Goal: Information Seeking & Learning: Stay updated

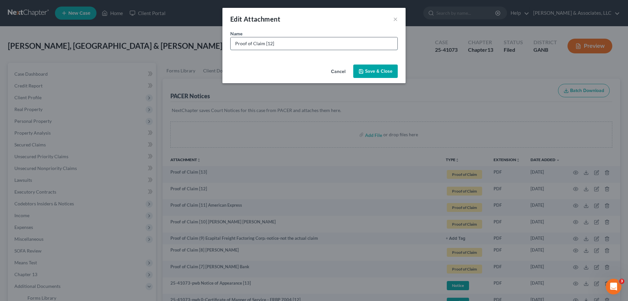
click at [306, 44] on input "Proof of Claim [12]" at bounding box center [314, 43] width 167 height 12
paste input "American Express"
type input "Proof of Claim [12] American Express"
click at [377, 69] on span "Save & Close" at bounding box center [378, 71] width 27 height 6
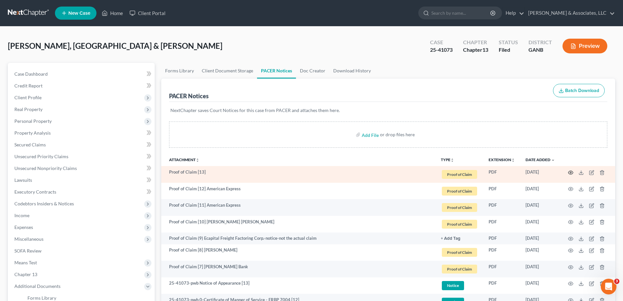
click at [569, 171] on icon "button" at bounding box center [570, 172] width 5 height 5
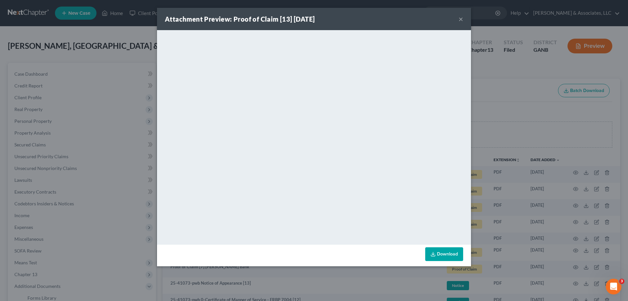
click at [460, 18] on button "×" at bounding box center [461, 19] width 5 height 8
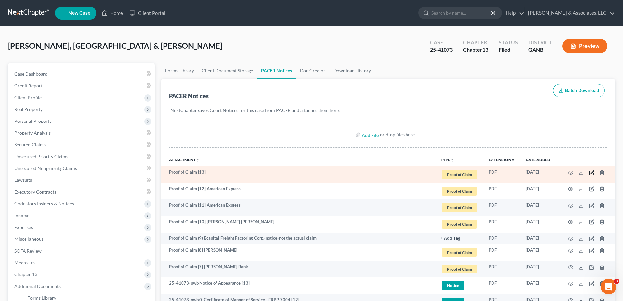
click at [592, 172] on icon "button" at bounding box center [591, 172] width 5 height 5
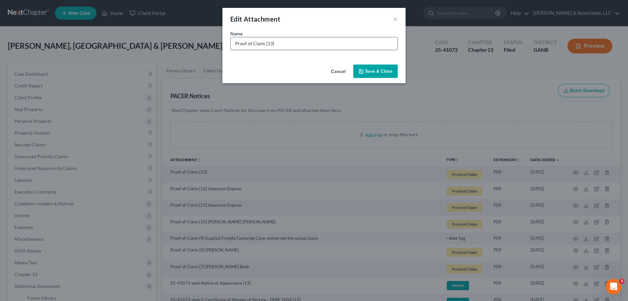
click at [283, 44] on input "Proof of Claim [13]" at bounding box center [314, 43] width 167 height 12
paste input "American Express"
type input "Proof of Claim [13] American Express"
click at [372, 68] on span "Save & Close" at bounding box center [378, 71] width 27 height 6
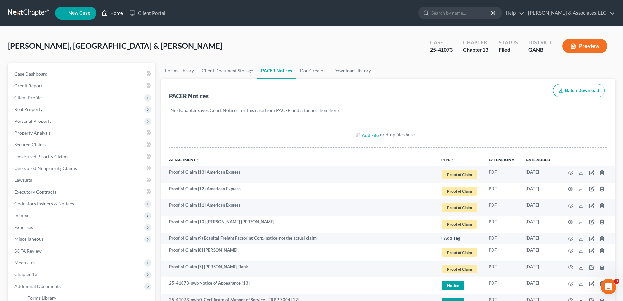
click at [115, 11] on link "Home" at bounding box center [112, 13] width 28 height 12
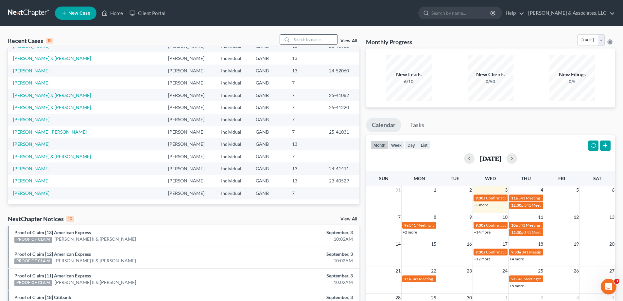
click at [306, 40] on input "search" at bounding box center [315, 39] width 46 height 9
type input "[PERSON_NAME]"
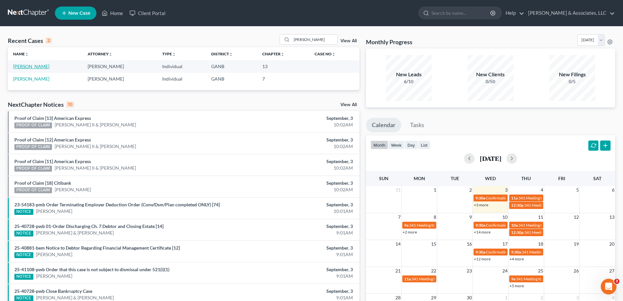
click at [23, 65] on link "[PERSON_NAME]" at bounding box center [31, 66] width 36 height 6
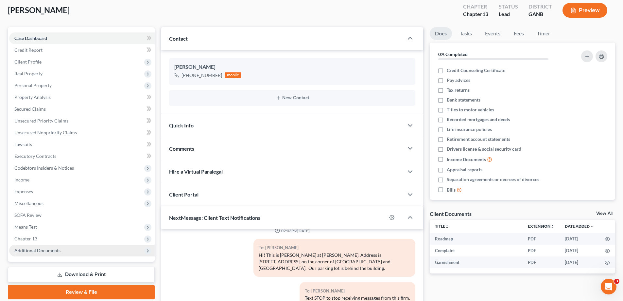
scroll to position [98, 0]
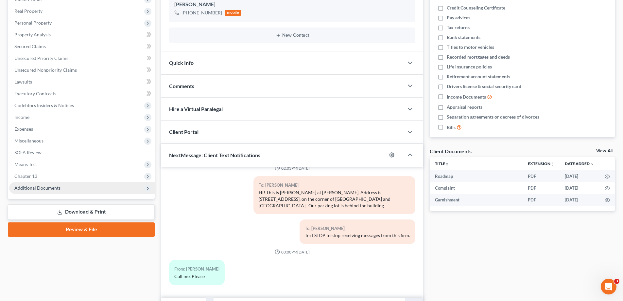
click at [43, 186] on span "Additional Documents" at bounding box center [37, 188] width 46 height 6
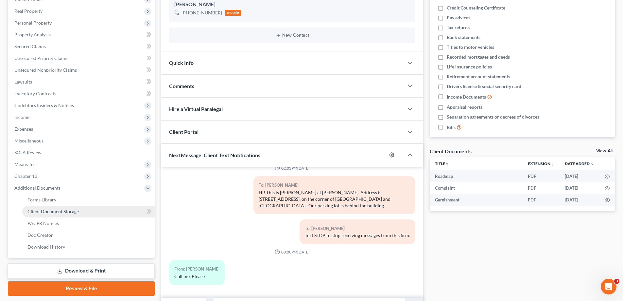
click at [39, 208] on span "Client Document Storage" at bounding box center [52, 211] width 51 height 6
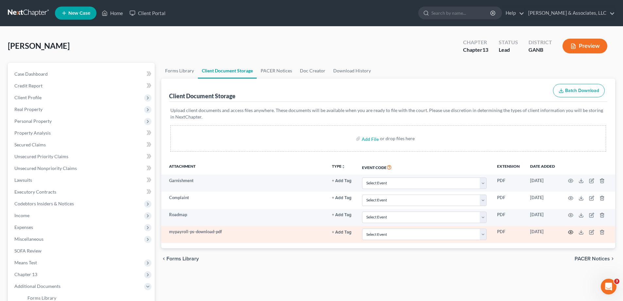
click at [571, 233] on circle "button" at bounding box center [570, 231] width 1 height 1
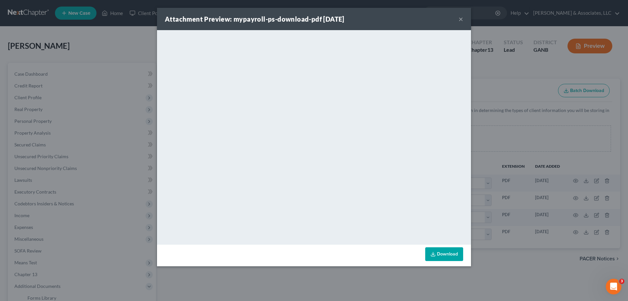
click at [460, 19] on button "×" at bounding box center [461, 19] width 5 height 8
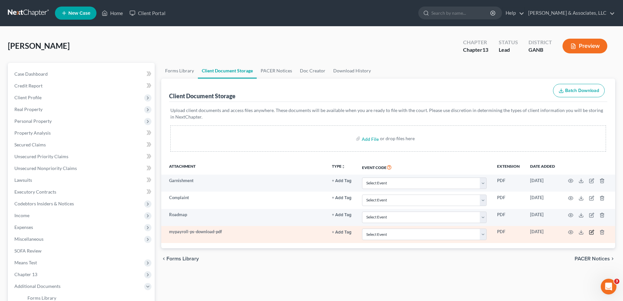
click at [591, 233] on icon "button" at bounding box center [592, 231] width 3 height 3
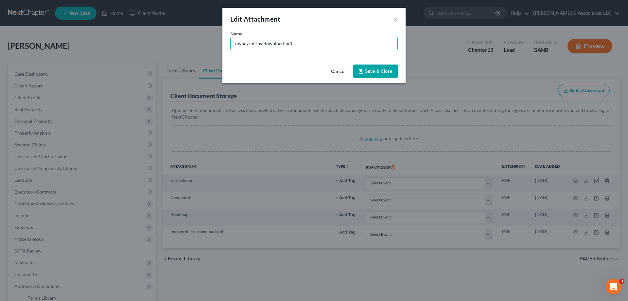
drag, startPoint x: 325, startPoint y: 44, endPoint x: 164, endPoint y: 44, distance: 161.0
click at [164, 44] on div "Edit Attachment × Name * mypayroll-ps-download-pdf Cancel Save & Close" at bounding box center [314, 150] width 628 height 301
type input "[DATE] Paycheck"
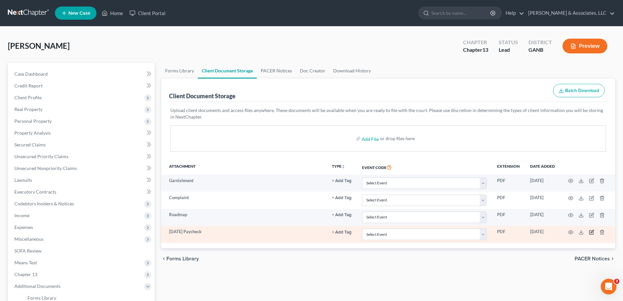
click at [592, 230] on icon "button" at bounding box center [591, 231] width 5 height 5
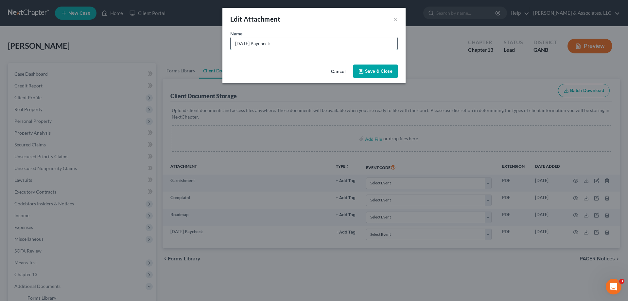
drag, startPoint x: 291, startPoint y: 41, endPoint x: 255, endPoint y: 38, distance: 36.1
click at [255, 38] on input "[DATE] Paycheck" at bounding box center [314, 43] width 167 height 12
type input "Paycheck [DATE]"
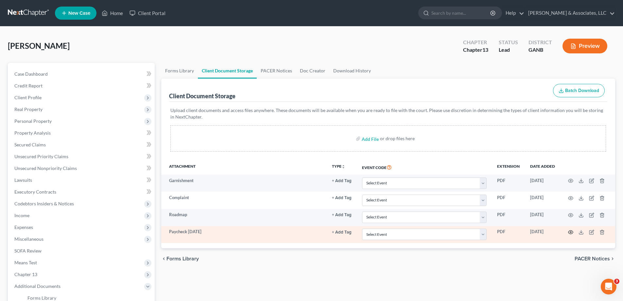
click at [572, 231] on icon "button" at bounding box center [570, 231] width 5 height 5
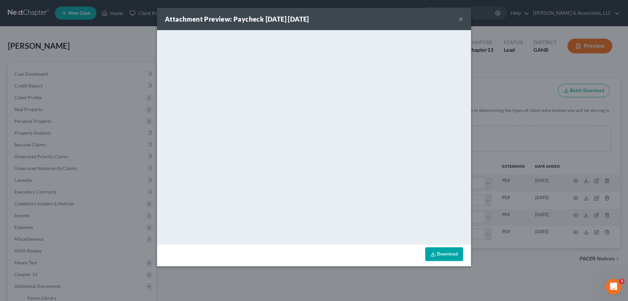
click at [460, 18] on button "×" at bounding box center [461, 19] width 5 height 8
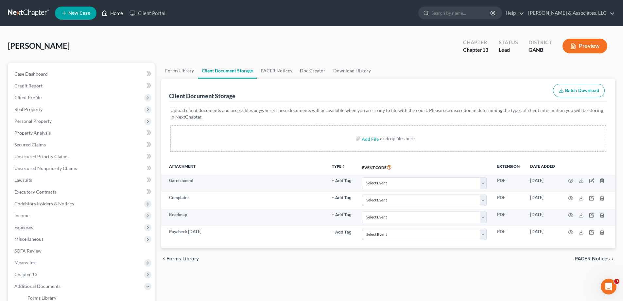
click at [116, 13] on link "Home" at bounding box center [112, 13] width 28 height 12
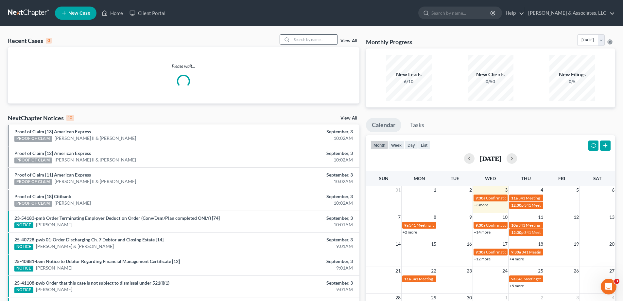
click at [295, 36] on input "search" at bounding box center [315, 39] width 46 height 9
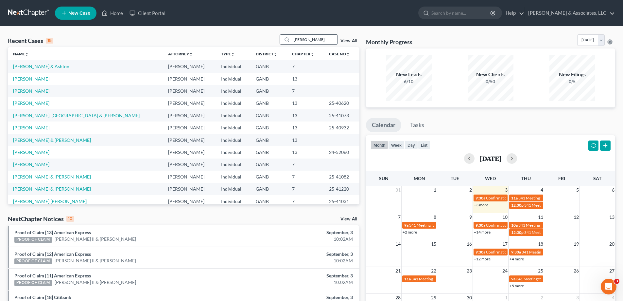
type input "[PERSON_NAME]"
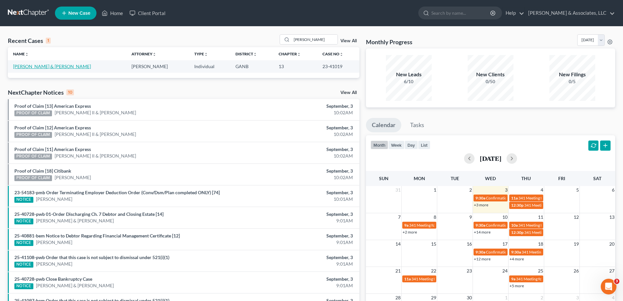
click at [52, 65] on link "[PERSON_NAME] & [PERSON_NAME]" at bounding box center [52, 66] width 78 height 6
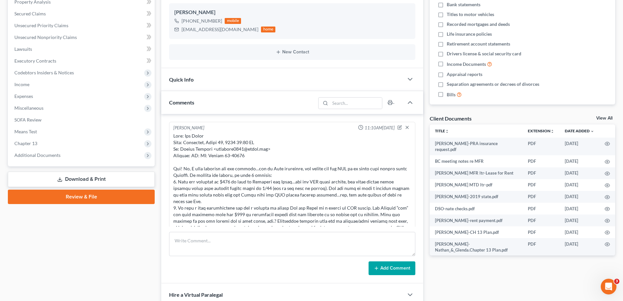
scroll to position [607, 0]
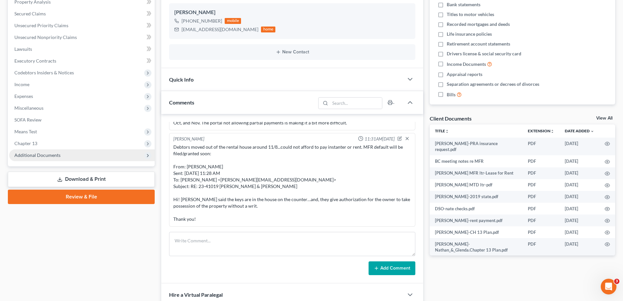
click at [26, 153] on span "Additional Documents" at bounding box center [37, 155] width 46 height 6
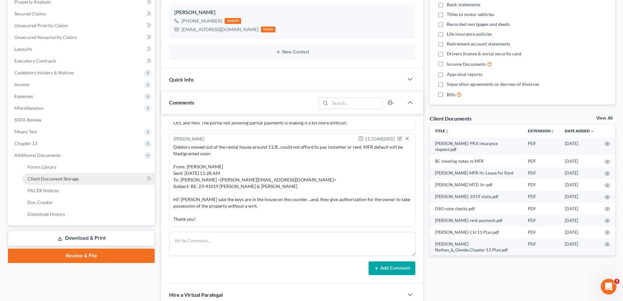
click at [29, 181] on link "Client Document Storage" at bounding box center [88, 179] width 132 height 12
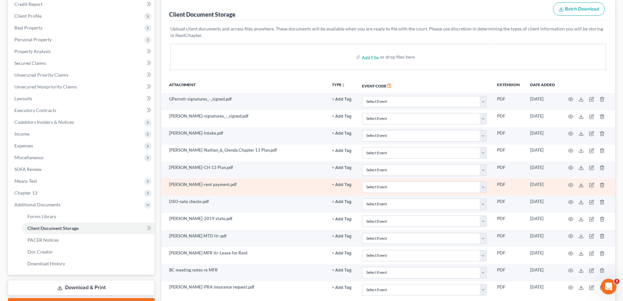
scroll to position [130, 0]
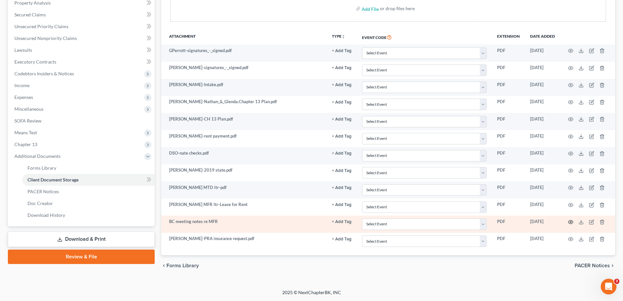
click at [571, 221] on icon "button" at bounding box center [570, 221] width 5 height 5
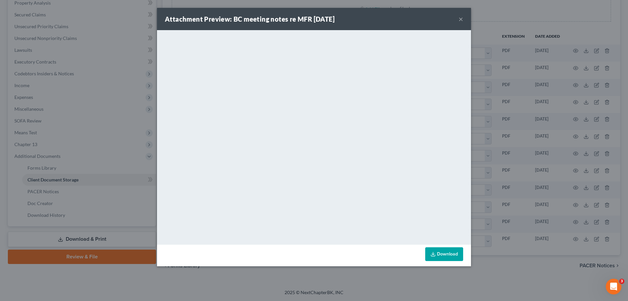
click at [461, 19] on button "×" at bounding box center [461, 19] width 5 height 8
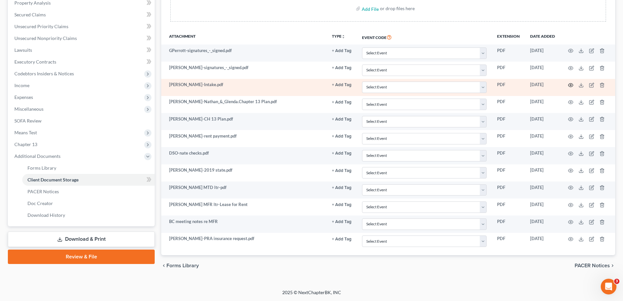
click at [570, 86] on icon "button" at bounding box center [570, 84] width 5 height 5
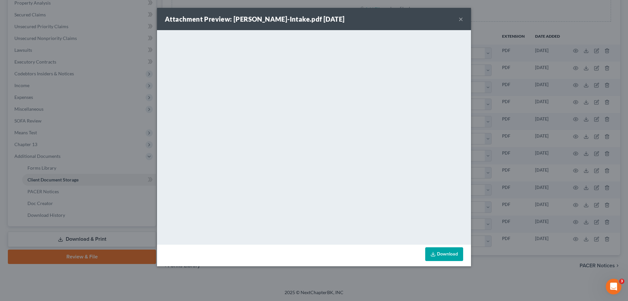
click at [464, 19] on div "Attachment Preview: [PERSON_NAME]-Intake.pdf [DATE] ×" at bounding box center [314, 19] width 314 height 22
drag, startPoint x: 460, startPoint y: 19, endPoint x: 493, endPoint y: 65, distance: 56.8
click at [460, 19] on button "×" at bounding box center [461, 19] width 5 height 8
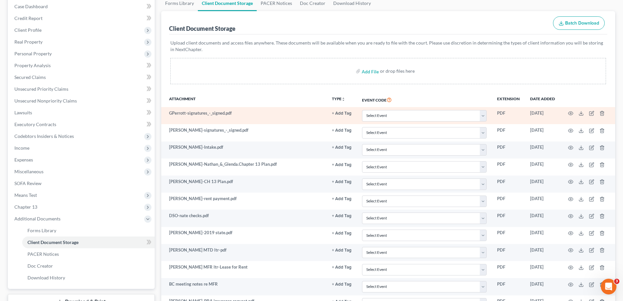
scroll to position [0, 0]
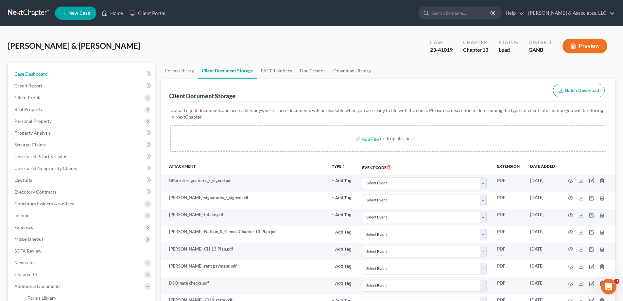
click at [45, 72] on span "Case Dashboard" at bounding box center [30, 74] width 33 height 6
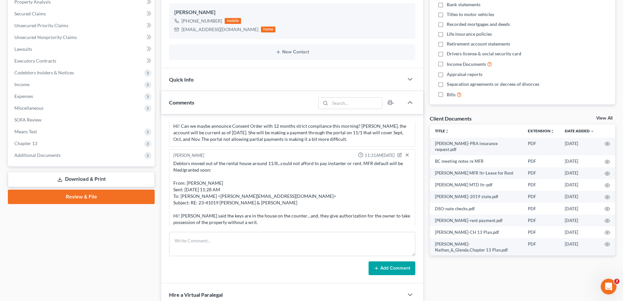
scroll to position [607, 0]
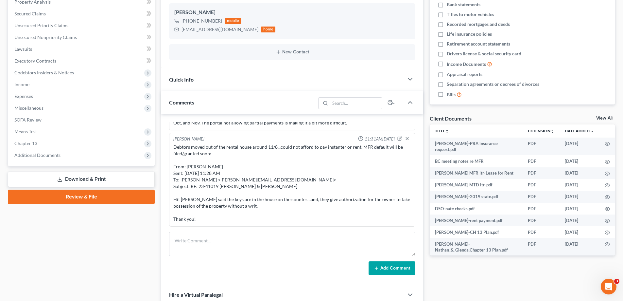
drag, startPoint x: 30, startPoint y: 156, endPoint x: 65, endPoint y: 173, distance: 39.2
click at [30, 157] on span "Additional Documents" at bounding box center [37, 155] width 46 height 6
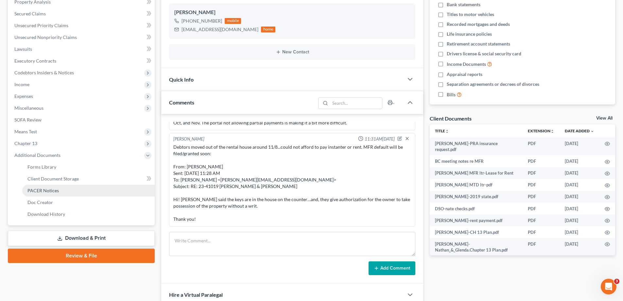
click at [31, 191] on span "PACER Notices" at bounding box center [42, 190] width 31 height 6
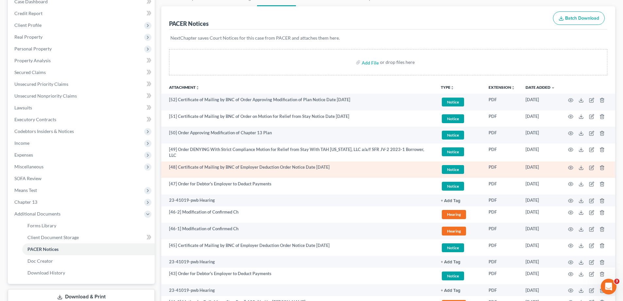
scroll to position [98, 0]
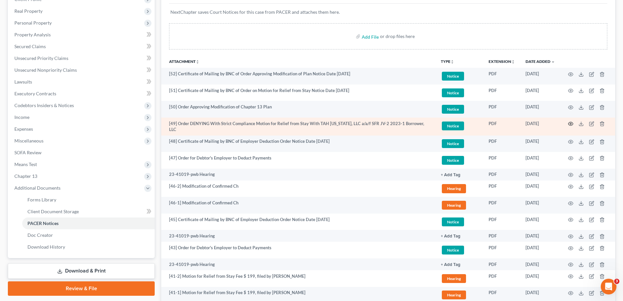
drag, startPoint x: 572, startPoint y: 124, endPoint x: 567, endPoint y: 124, distance: 4.3
click at [567, 124] on td at bounding box center [587, 126] width 55 height 18
click at [570, 122] on icon "button" at bounding box center [570, 123] width 5 height 5
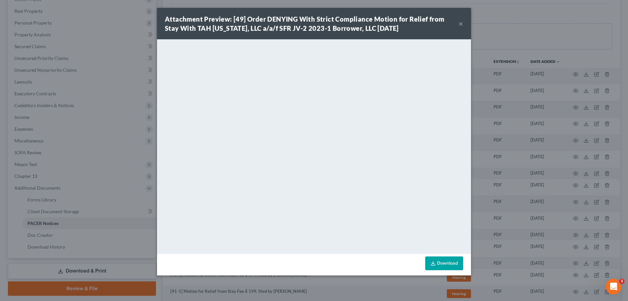
drag, startPoint x: 461, startPoint y: 22, endPoint x: 432, endPoint y: 46, distance: 37.4
click at [461, 22] on button "×" at bounding box center [461, 24] width 5 height 8
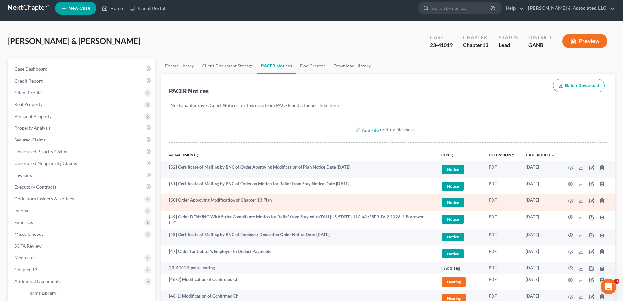
scroll to position [0, 0]
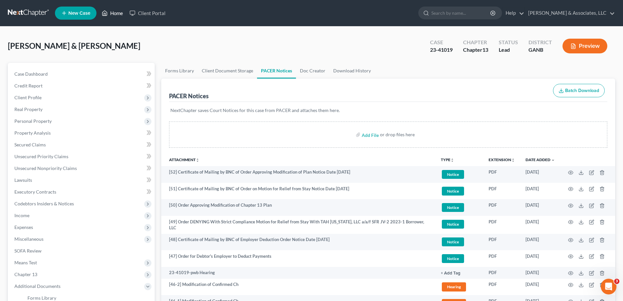
click at [115, 13] on link "Home" at bounding box center [112, 13] width 28 height 12
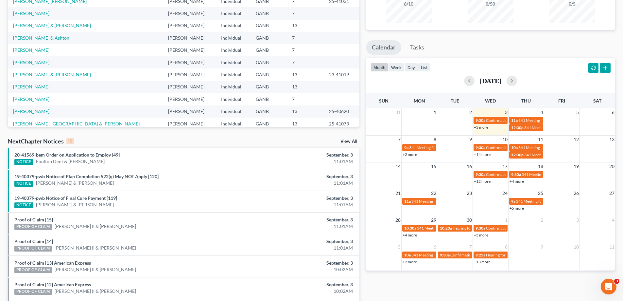
scroll to position [98, 0]
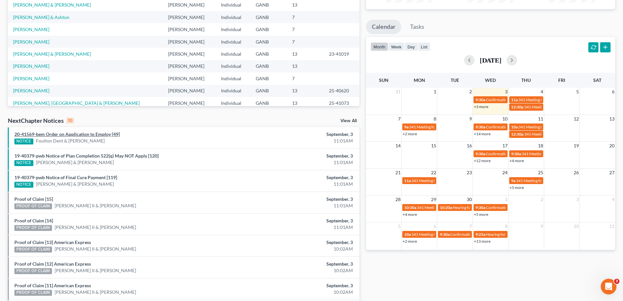
click at [79, 133] on link "20-41569-bem Order on Application to Employ [49]" at bounding box center [66, 134] width 105 height 6
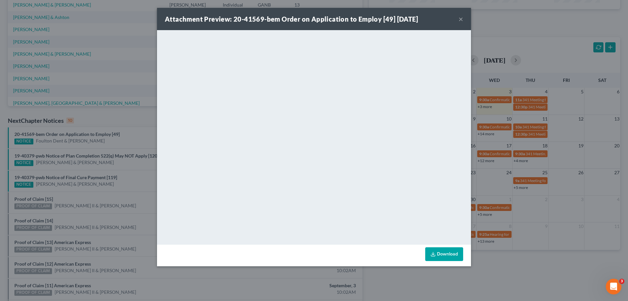
drag, startPoint x: 461, startPoint y: 18, endPoint x: 448, endPoint y: 22, distance: 13.7
click at [458, 19] on div "Attachment Preview: 20-41569-bem Order on Application to Employ [49] [DATE] ×" at bounding box center [314, 19] width 314 height 22
click at [461, 18] on button "×" at bounding box center [461, 19] width 5 height 8
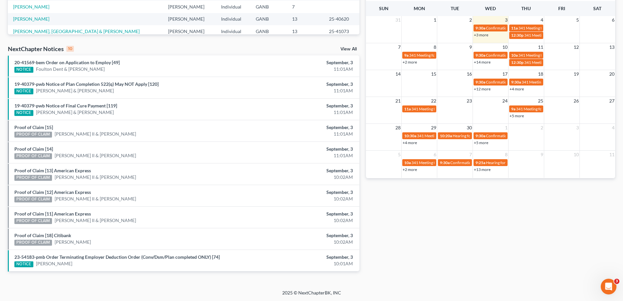
scroll to position [170, 0]
click at [90, 154] on link "[PERSON_NAME] II & [PERSON_NAME]" at bounding box center [95, 155] width 81 height 7
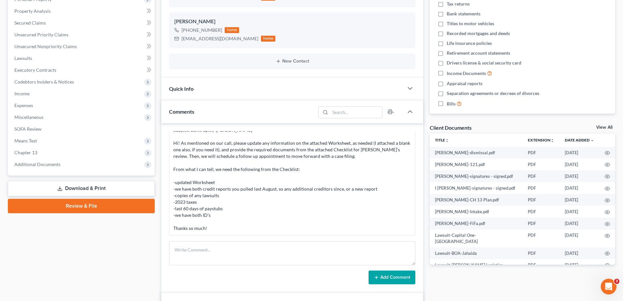
scroll to position [131, 0]
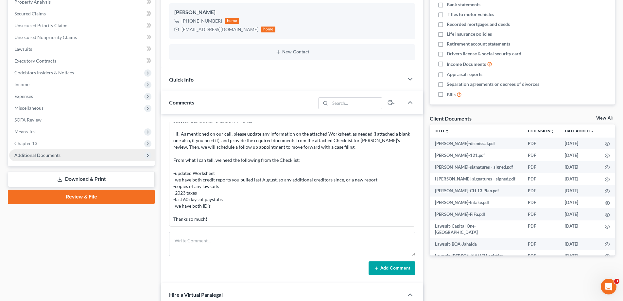
click at [37, 152] on span "Additional Documents" at bounding box center [37, 155] width 46 height 6
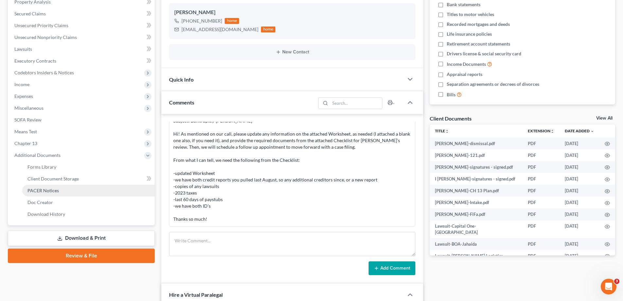
click at [37, 192] on span "PACER Notices" at bounding box center [42, 190] width 31 height 6
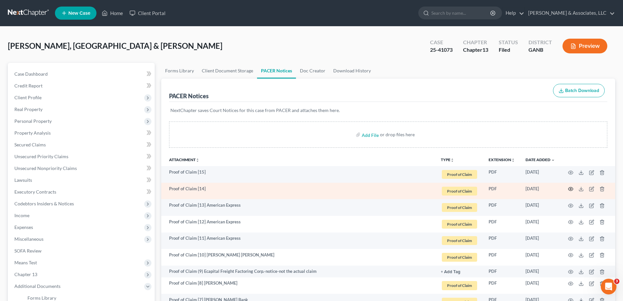
click at [571, 189] on icon "button" at bounding box center [570, 188] width 5 height 5
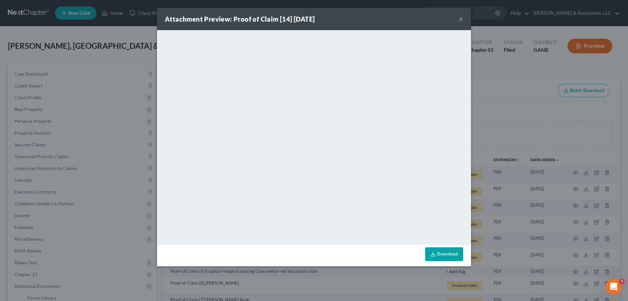
click at [461, 19] on button "×" at bounding box center [461, 19] width 5 height 8
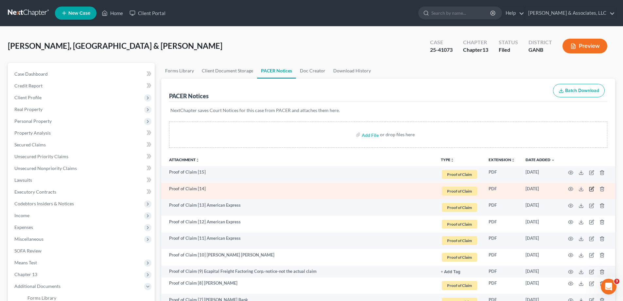
click at [591, 188] on icon "button" at bounding box center [591, 188] width 5 height 5
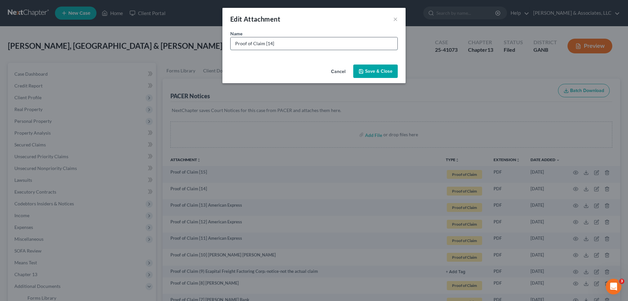
click at [303, 44] on input "Proof of Claim [14]" at bounding box center [314, 43] width 167 height 12
type input "Proof of Claim [14] American Express"
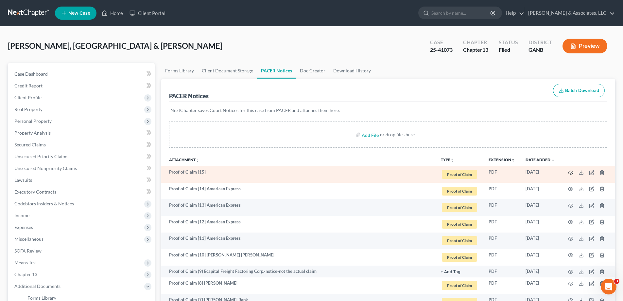
click at [571, 172] on icon "button" at bounding box center [570, 172] width 5 height 5
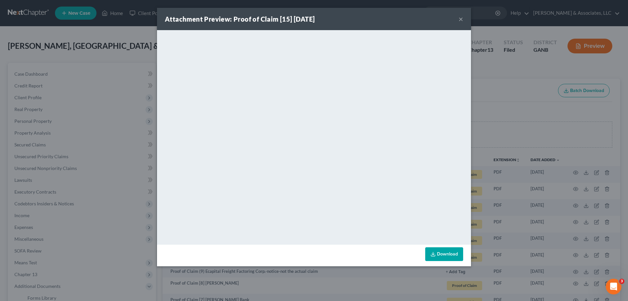
drag, startPoint x: 460, startPoint y: 19, endPoint x: 566, endPoint y: 138, distance: 159.2
click at [460, 18] on button "×" at bounding box center [461, 19] width 5 height 8
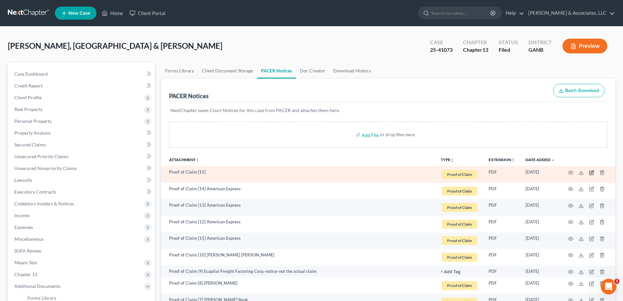
click at [592, 172] on icon "button" at bounding box center [591, 172] width 5 height 5
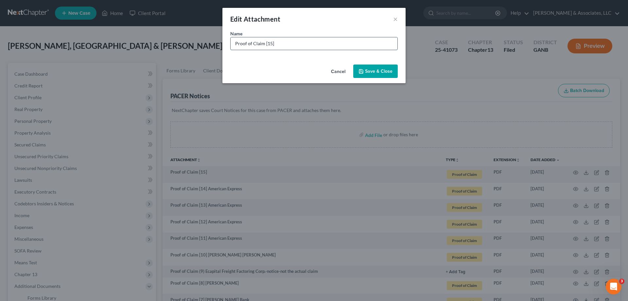
click at [298, 40] on input "Proof of Claim [15]" at bounding box center [314, 43] width 167 height 12
type input "Proof of Claim [15] American Express"
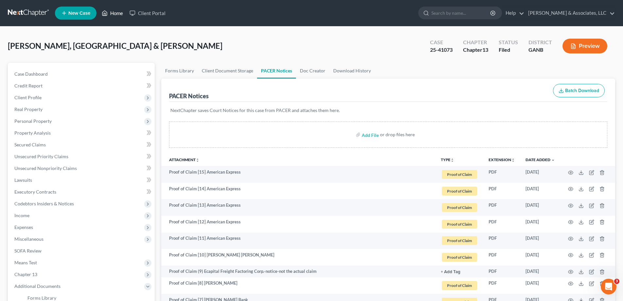
click at [114, 16] on link "Home" at bounding box center [112, 13] width 28 height 12
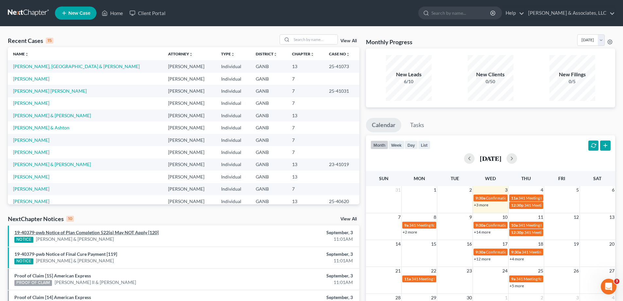
click at [85, 231] on link "19-40379-pwb Notice of Plan Completion 522(q) May NOT Apply [120]" at bounding box center [86, 232] width 144 height 6
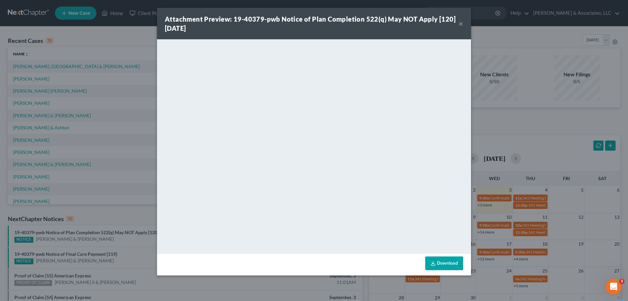
click at [461, 23] on button "×" at bounding box center [461, 24] width 5 height 8
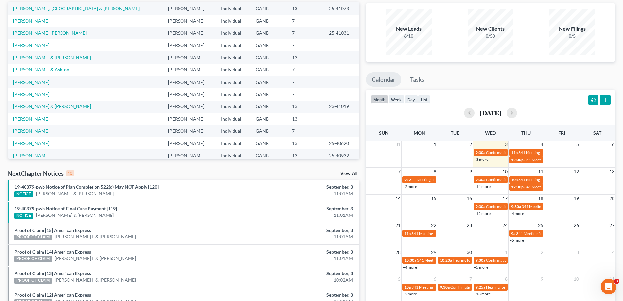
scroll to position [98, 0]
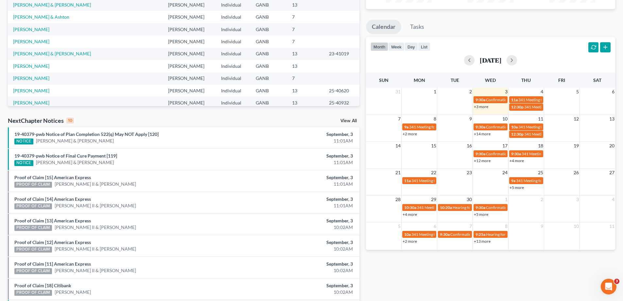
click at [617, 22] on div "Monthly Progress Bankruptcy Bankruptcy [DATE] [DATE] [DATE] [DATE] [DATE] [DATE…" at bounding box center [491, 144] width 256 height 417
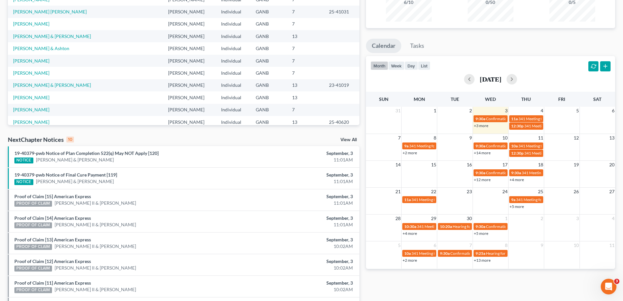
scroll to position [0, 0]
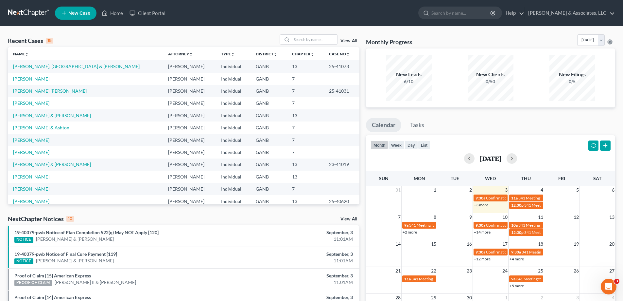
click at [620, 24] on nav "Home New Case Client Portal [PERSON_NAME] & Associates, LLC [PERSON_NAME][EMAIL…" at bounding box center [311, 13] width 623 height 26
click at [318, 43] on input "search" at bounding box center [315, 39] width 46 height 9
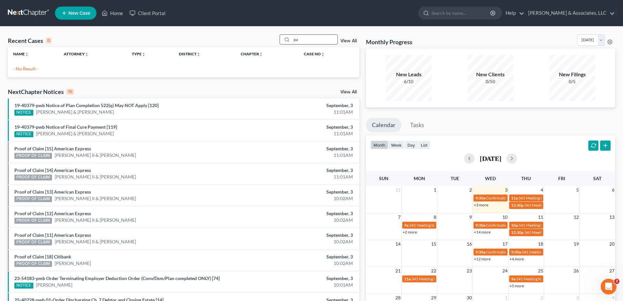
type input "p"
type input "[PERSON_NAME]"
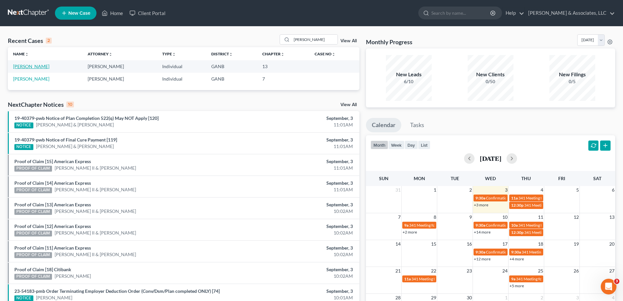
click at [18, 65] on link "[PERSON_NAME]" at bounding box center [31, 66] width 36 height 6
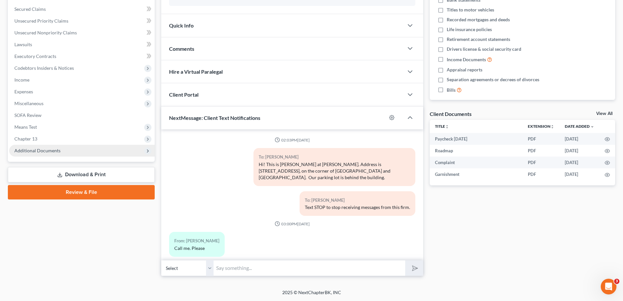
scroll to position [9, 0]
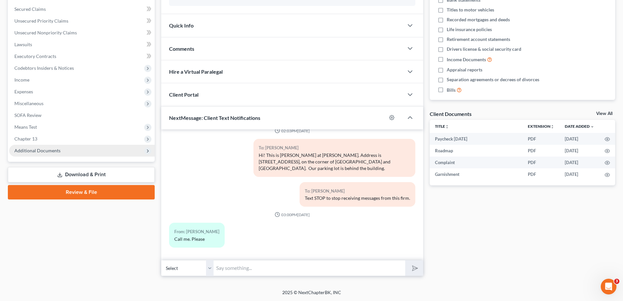
click at [37, 152] on span "Additional Documents" at bounding box center [37, 151] width 46 height 6
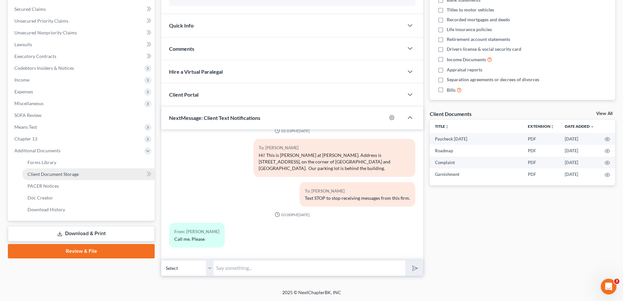
click at [36, 174] on span "Client Document Storage" at bounding box center [52, 174] width 51 height 6
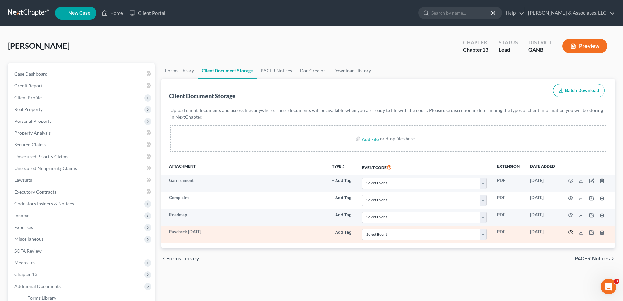
click at [570, 233] on icon "button" at bounding box center [570, 231] width 5 height 5
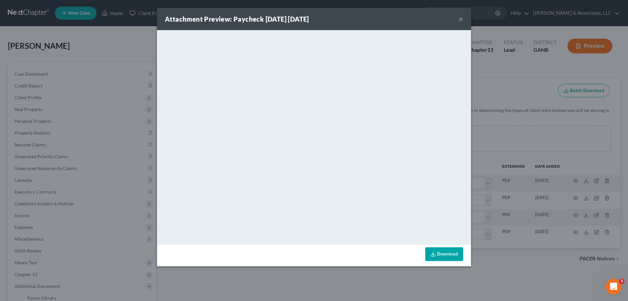
drag, startPoint x: 460, startPoint y: 17, endPoint x: 608, endPoint y: 53, distance: 152.4
click at [460, 17] on button "×" at bounding box center [461, 19] width 5 height 8
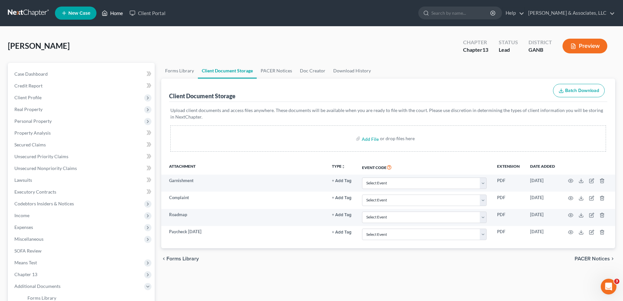
click at [113, 13] on link "Home" at bounding box center [112, 13] width 28 height 12
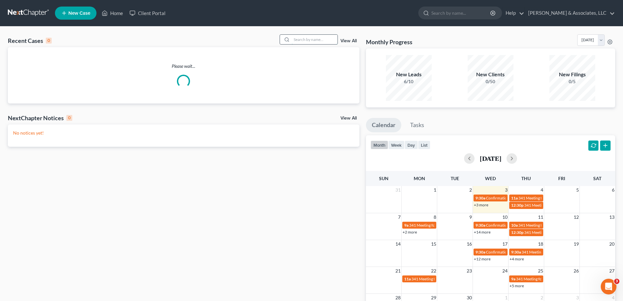
click at [300, 42] on input "search" at bounding box center [315, 39] width 46 height 9
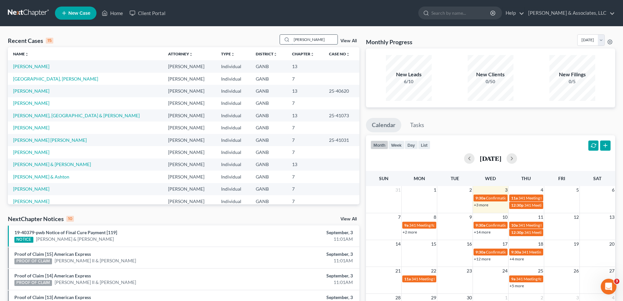
type input "[PERSON_NAME]"
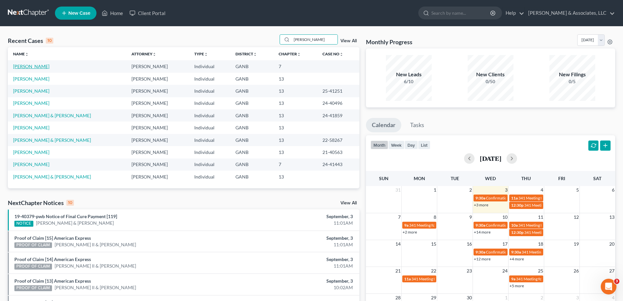
click at [20, 63] on td "[PERSON_NAME]" at bounding box center [67, 66] width 118 height 12
click at [20, 66] on link "[PERSON_NAME]" at bounding box center [31, 66] width 36 height 6
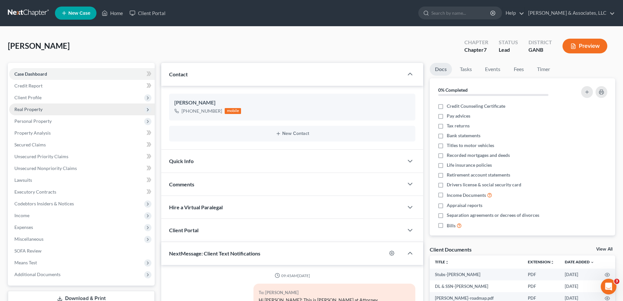
scroll to position [97, 0]
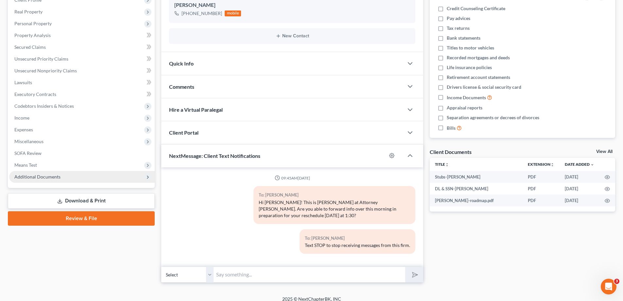
click at [45, 176] on span "Additional Documents" at bounding box center [37, 177] width 46 height 6
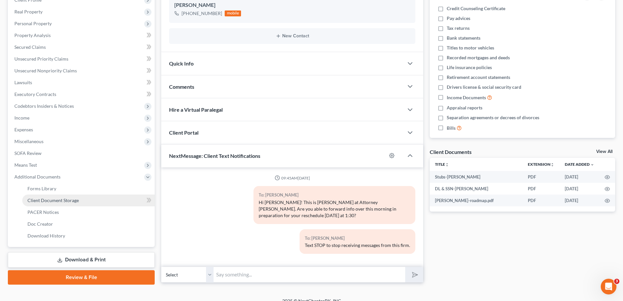
click at [44, 201] on span "Client Document Storage" at bounding box center [52, 200] width 51 height 6
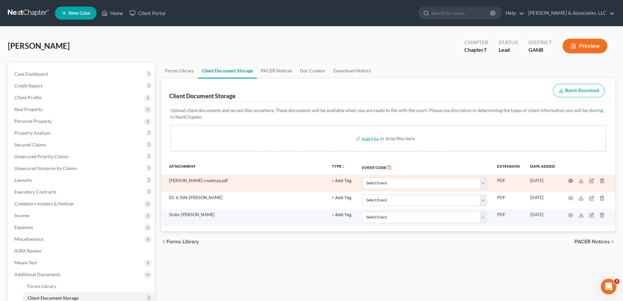
click at [570, 180] on icon "button" at bounding box center [570, 180] width 5 height 5
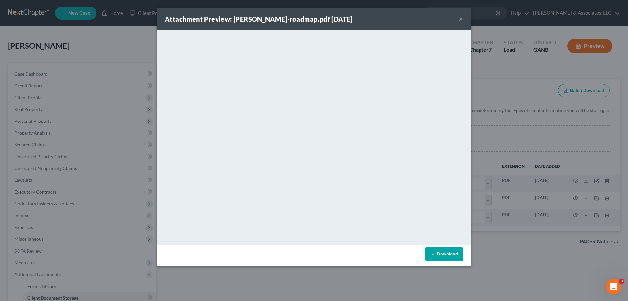
click at [461, 18] on button "×" at bounding box center [461, 19] width 5 height 8
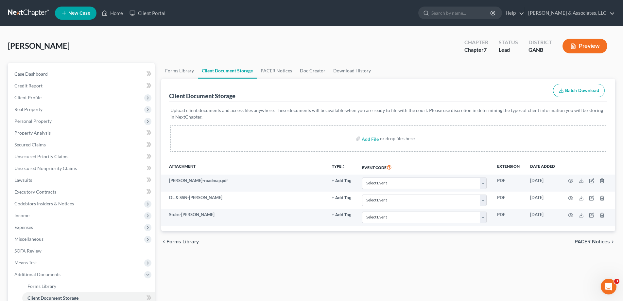
click at [386, 5] on ul "New Case Home Client Portal - No Result - See all results Or Press Enter... Hel…" at bounding box center [335, 13] width 560 height 17
click at [412, 37] on div "[PERSON_NAME] Upgraded Chapter Chapter 7 Status Lead District GANB Preview Peti…" at bounding box center [311, 210] width 623 height 368
click at [115, 11] on link "Home" at bounding box center [112, 13] width 28 height 12
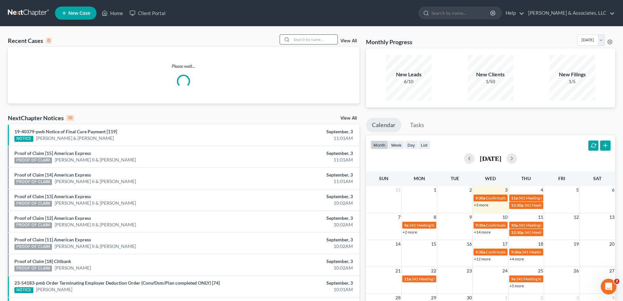
click at [310, 43] on input "search" at bounding box center [315, 39] width 46 height 9
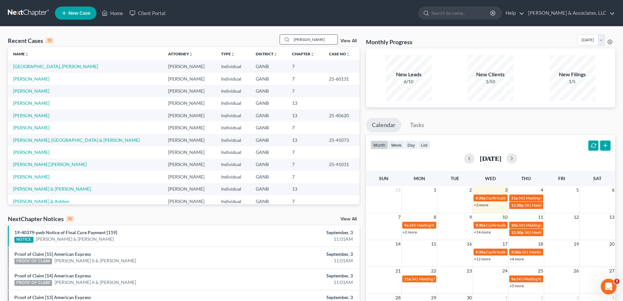
type input "[PERSON_NAME]"
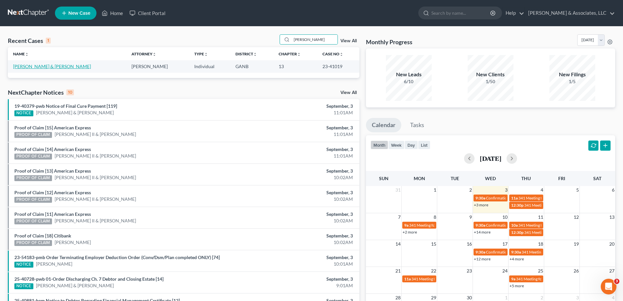
click at [27, 66] on link "[PERSON_NAME] & [PERSON_NAME]" at bounding box center [52, 66] width 78 height 6
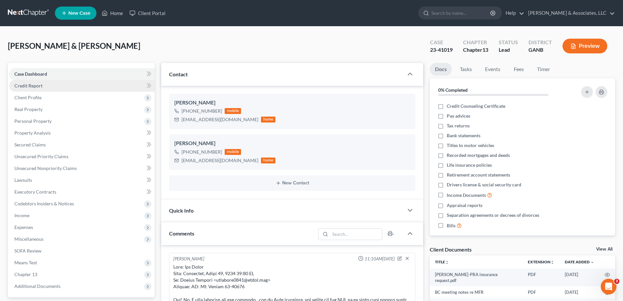
scroll to position [607, 0]
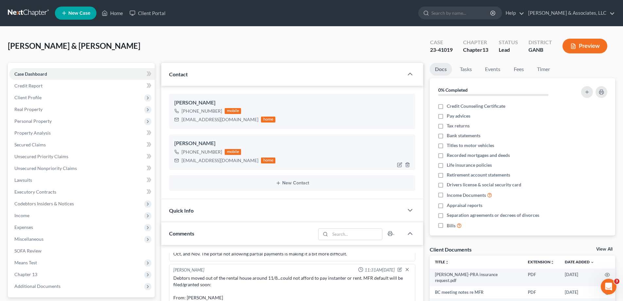
drag, startPoint x: 190, startPoint y: 151, endPoint x: 221, endPoint y: 149, distance: 31.8
click at [220, 152] on div "[PHONE_NUMBER] mobile" at bounding box center [224, 152] width 101 height 9
copy div "[PHONE_NUMBER]"
drag, startPoint x: 182, startPoint y: 162, endPoint x: 233, endPoint y: 165, distance: 51.1
click at [233, 165] on div "[PERSON_NAME] [PHONE_NUMBER] mobile [EMAIL_ADDRESS][DOMAIN_NAME] home" at bounding box center [292, 151] width 246 height 35
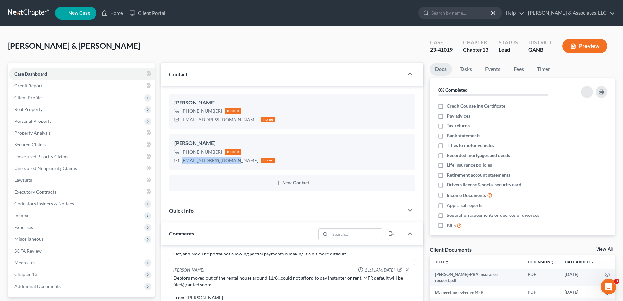
copy div "[EMAIL_ADDRESS][DOMAIN_NAME]"
drag, startPoint x: 112, startPoint y: 12, endPoint x: 611, endPoint y: 85, distance: 504.5
click at [112, 12] on link "Home" at bounding box center [112, 13] width 28 height 12
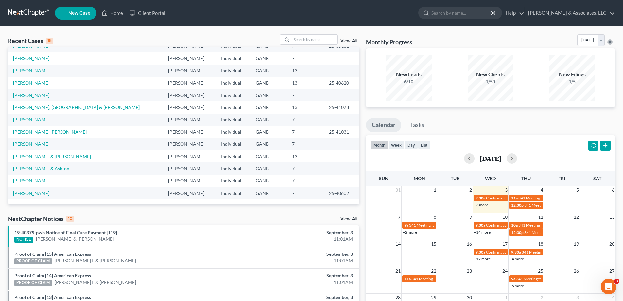
drag, startPoint x: 617, startPoint y: 29, endPoint x: 512, endPoint y: 18, distance: 106.0
click at [617, 29] on div "Recent Cases 15 View All Name unfold_more expand_more expand_less Attorney unfo…" at bounding box center [311, 242] width 623 height 432
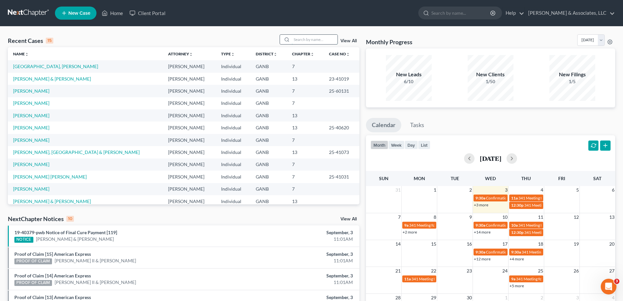
click at [312, 39] on input "search" at bounding box center [315, 39] width 46 height 9
type input "[PERSON_NAME]"
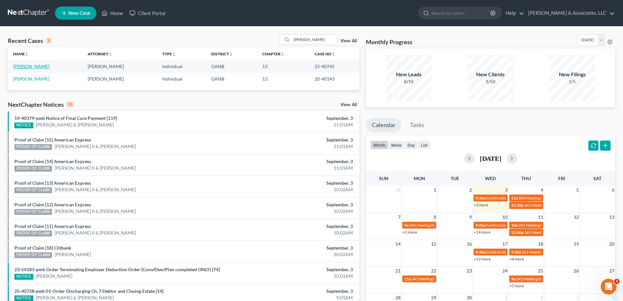
click at [25, 66] on link "[PERSON_NAME]" at bounding box center [31, 66] width 36 height 6
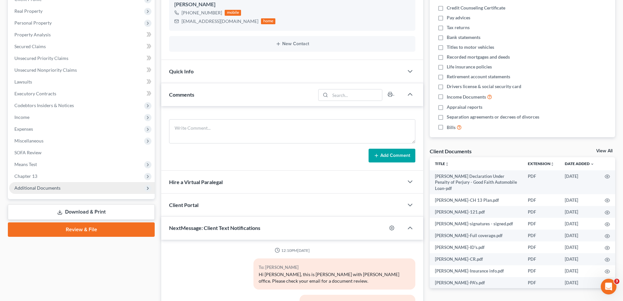
scroll to position [170, 0]
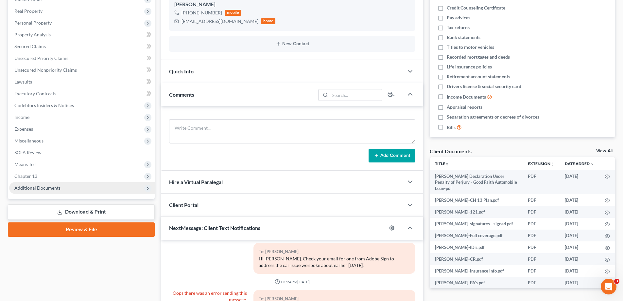
click at [50, 189] on span "Additional Documents" at bounding box center [37, 188] width 46 height 6
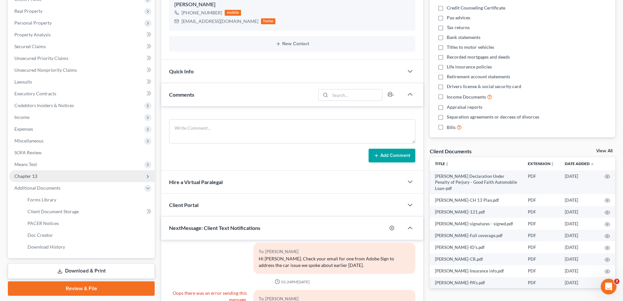
scroll to position [164, 0]
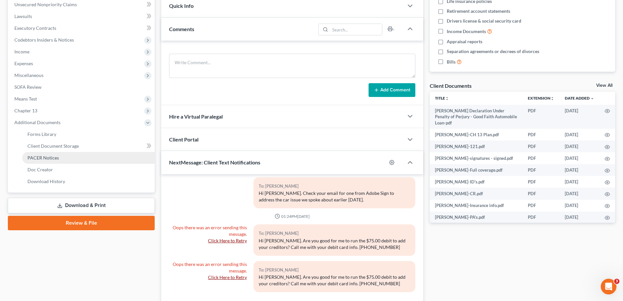
click at [51, 158] on span "PACER Notices" at bounding box center [42, 158] width 31 height 6
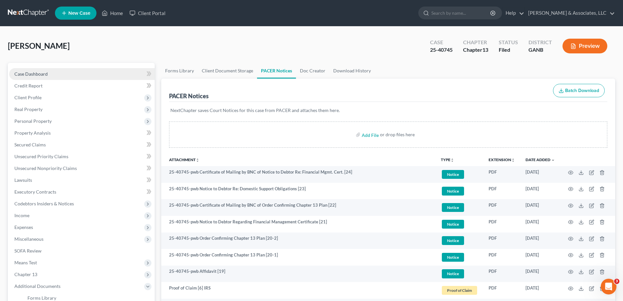
click at [34, 77] on link "Case Dashboard" at bounding box center [82, 74] width 146 height 12
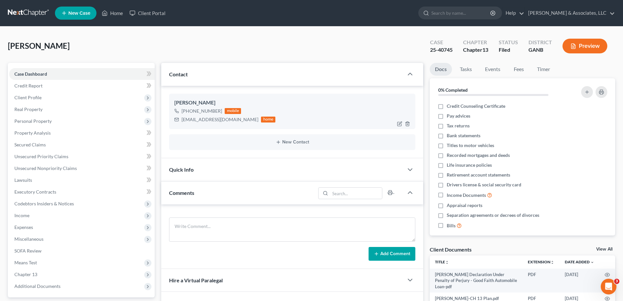
scroll to position [170, 0]
drag, startPoint x: 192, startPoint y: 121, endPoint x: 231, endPoint y: 120, distance: 38.9
click at [192, 121] on div "[EMAIL_ADDRESS][DOMAIN_NAME]" at bounding box center [220, 119] width 77 height 7
drag, startPoint x: 231, startPoint y: 120, endPoint x: 238, endPoint y: 121, distance: 7.2
click at [238, 121] on div "[EMAIL_ADDRESS][DOMAIN_NAME]" at bounding box center [220, 119] width 77 height 7
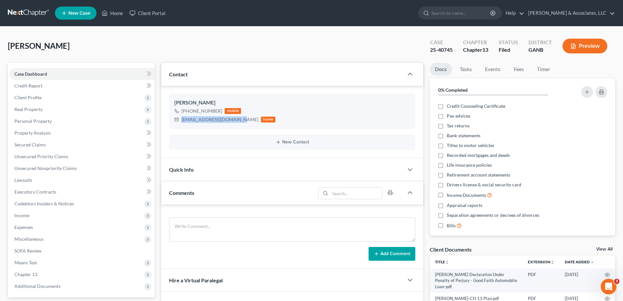
copy div "[EMAIL_ADDRESS][DOMAIN_NAME]"
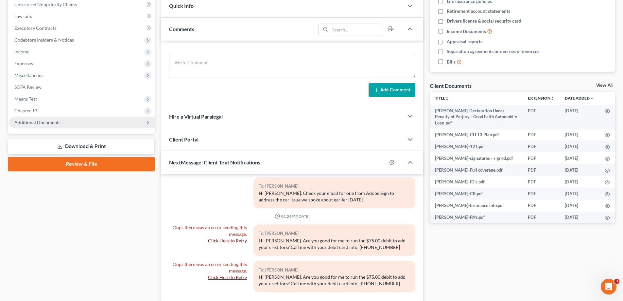
click at [34, 118] on span "Additional Documents" at bounding box center [82, 122] width 146 height 12
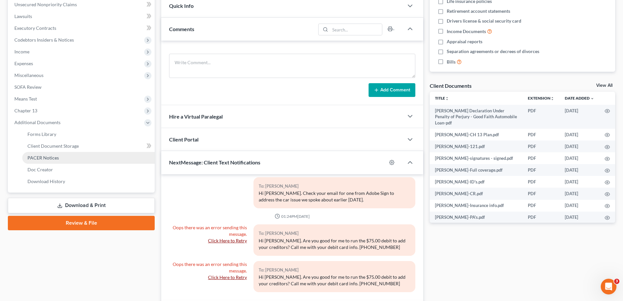
click at [41, 157] on span "PACER Notices" at bounding box center [42, 158] width 31 height 6
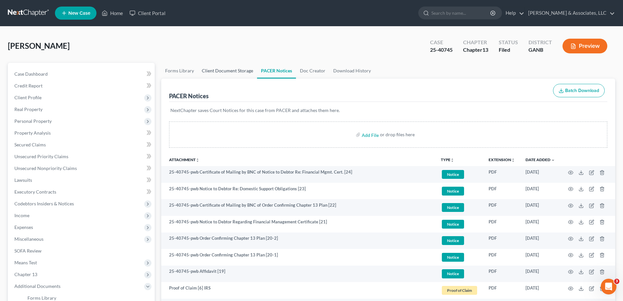
drag, startPoint x: 223, startPoint y: 70, endPoint x: 226, endPoint y: 129, distance: 58.3
click at [223, 70] on link "Client Document Storage" at bounding box center [227, 71] width 59 height 16
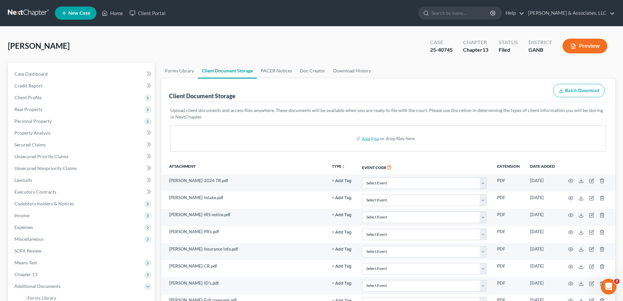
scroll to position [131, 0]
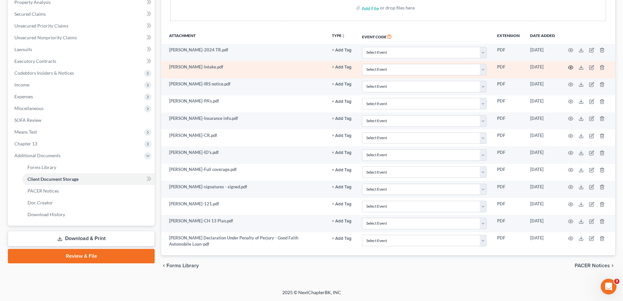
click at [572, 66] on icon "button" at bounding box center [571, 67] width 5 height 4
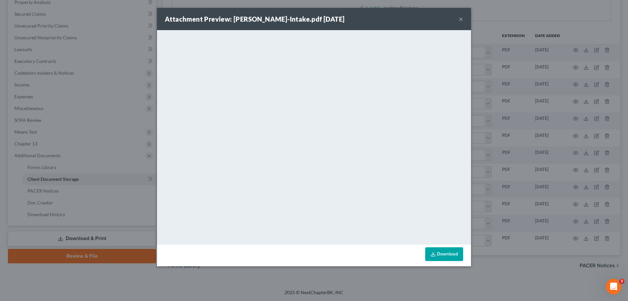
click at [461, 19] on button "×" at bounding box center [461, 19] width 5 height 8
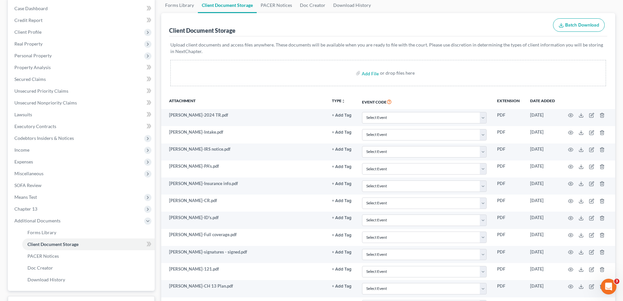
scroll to position [0, 0]
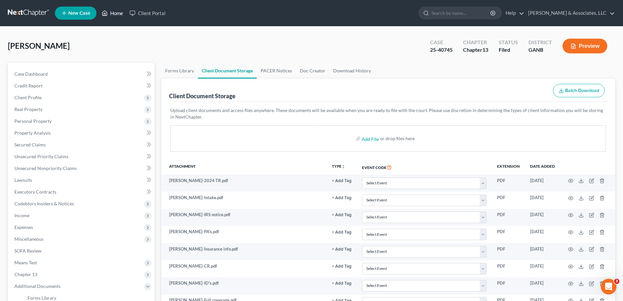
click at [119, 11] on link "Home" at bounding box center [112, 13] width 28 height 12
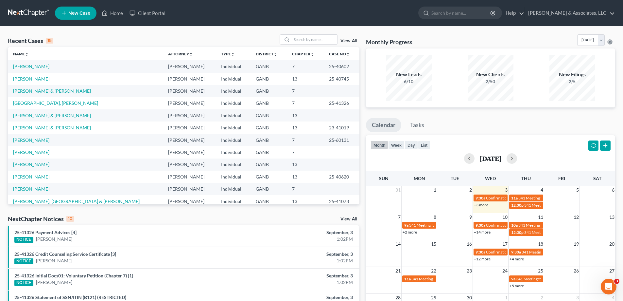
click at [19, 79] on link "[PERSON_NAME]" at bounding box center [31, 79] width 36 height 6
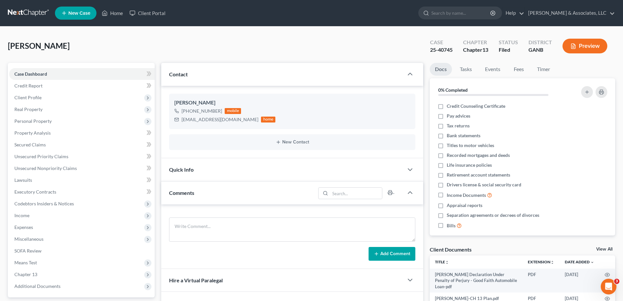
scroll to position [170, 0]
click at [399, 124] on icon "button" at bounding box center [400, 123] width 3 height 3
select select "0"
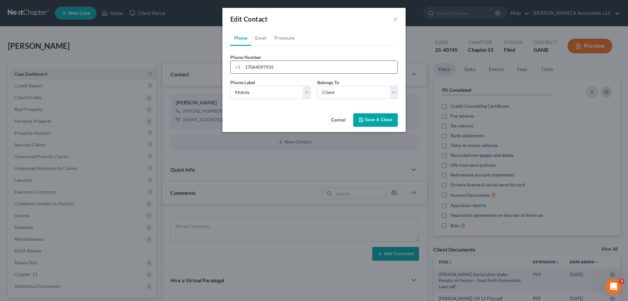
drag, startPoint x: 278, startPoint y: 65, endPoint x: 236, endPoint y: 62, distance: 42.3
click at [239, 68] on div "[PHONE_NUMBER]" at bounding box center [313, 67] width 167 height 13
type input "[PHONE_NUMBER]"
click at [376, 117] on button "Save & Close" at bounding box center [375, 120] width 44 height 14
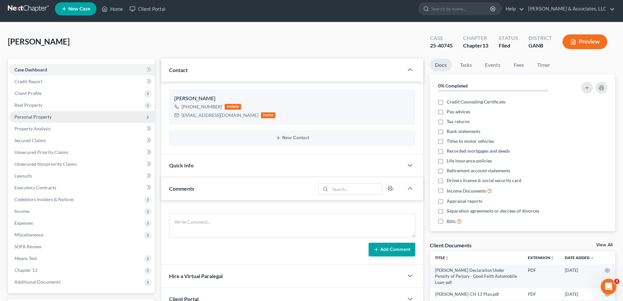
scroll to position [0, 0]
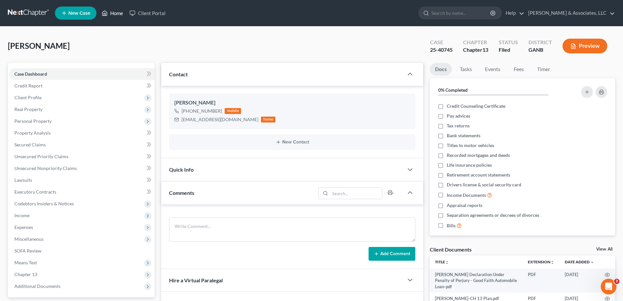
click at [112, 14] on link "Home" at bounding box center [112, 13] width 28 height 12
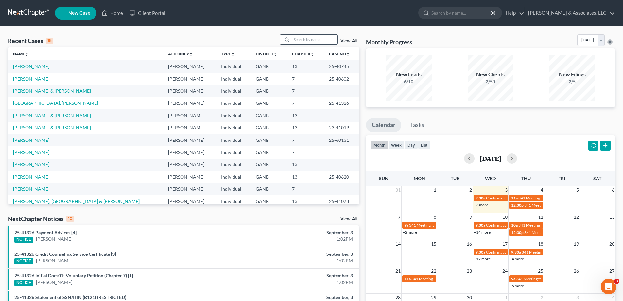
click at [294, 42] on input "search" at bounding box center [315, 39] width 46 height 9
click at [295, 39] on input "search" at bounding box center [315, 39] width 46 height 9
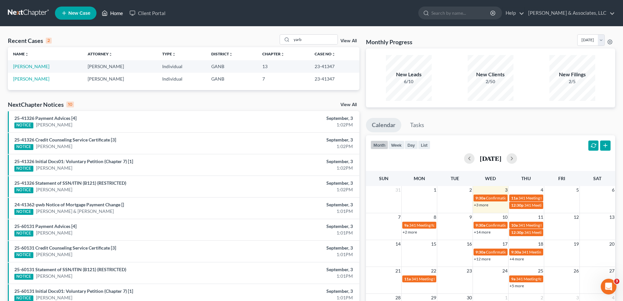
click at [114, 11] on link "Home" at bounding box center [112, 13] width 28 height 12
drag, startPoint x: 314, startPoint y: 40, endPoint x: 287, endPoint y: 41, distance: 27.8
click at [287, 41] on div "yarb" at bounding box center [309, 39] width 58 height 10
type input "[PERSON_NAME]"
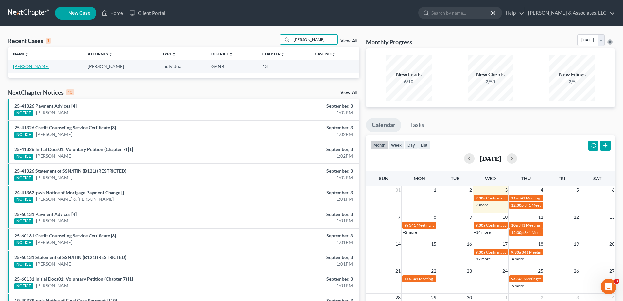
click at [21, 66] on link "[PERSON_NAME]" at bounding box center [31, 66] width 36 height 6
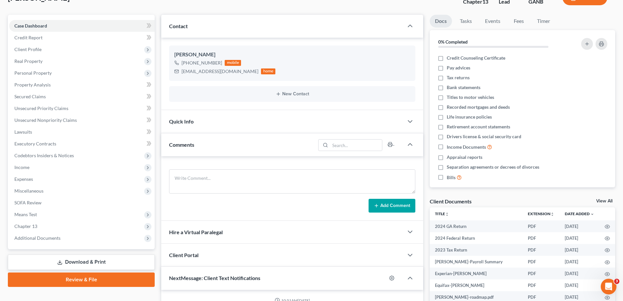
scroll to position [131, 0]
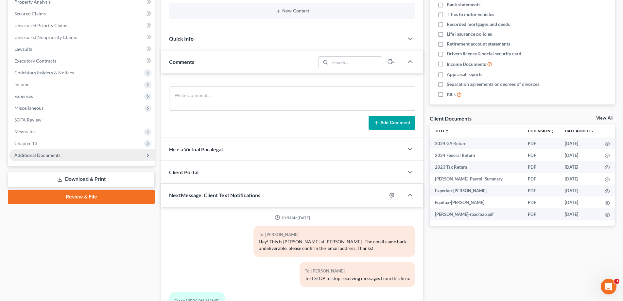
click at [40, 157] on span "Additional Documents" at bounding box center [37, 155] width 46 height 6
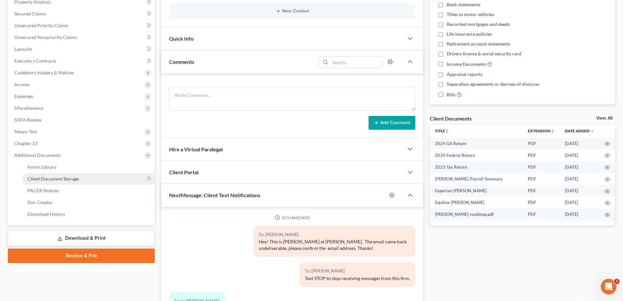
click at [42, 179] on span "Client Document Storage" at bounding box center [52, 179] width 51 height 6
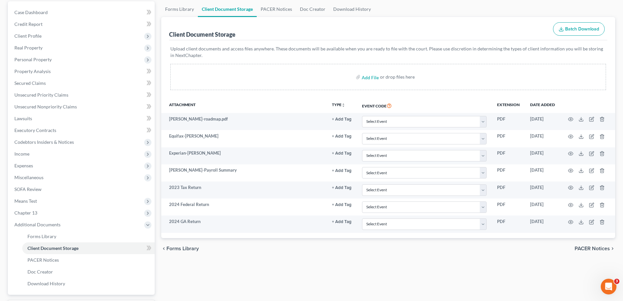
scroll to position [65, 0]
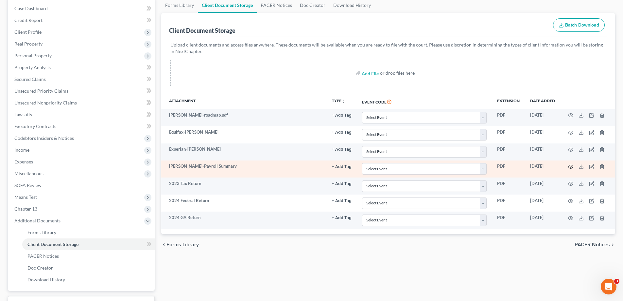
click at [570, 167] on circle "button" at bounding box center [570, 166] width 1 height 1
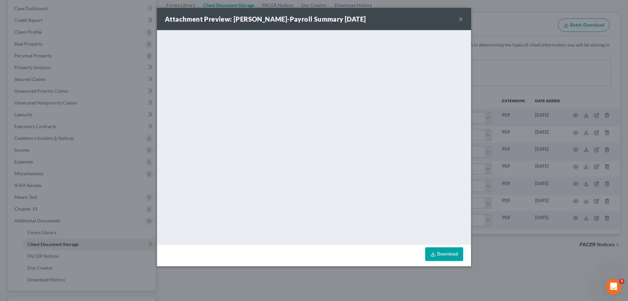
click at [461, 18] on button "×" at bounding box center [461, 19] width 5 height 8
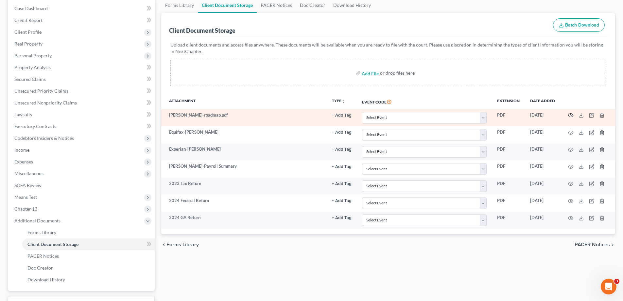
click at [571, 114] on icon "button" at bounding box center [570, 115] width 5 height 5
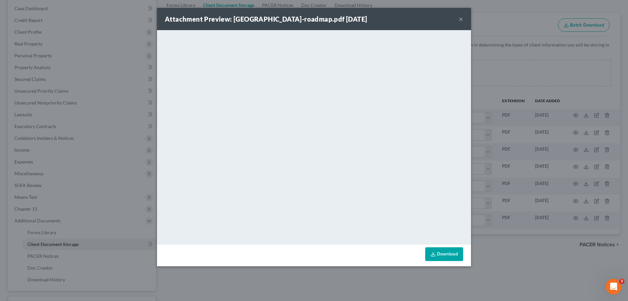
drag, startPoint x: 461, startPoint y: 18, endPoint x: 454, endPoint y: 32, distance: 15.8
click at [461, 18] on button "×" at bounding box center [461, 19] width 5 height 8
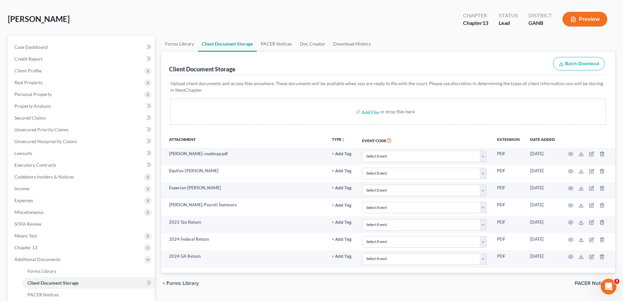
scroll to position [0, 0]
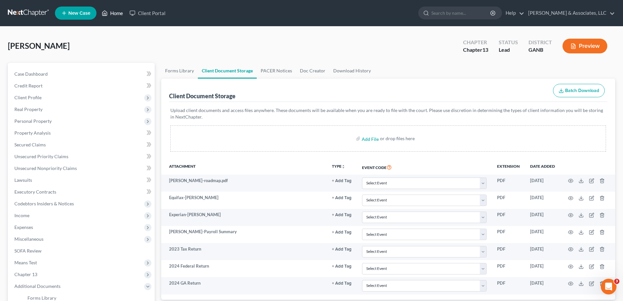
click at [117, 12] on link "Home" at bounding box center [112, 13] width 28 height 12
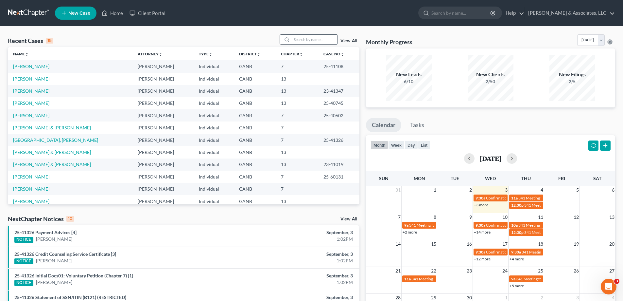
drag, startPoint x: 314, startPoint y: 42, endPoint x: 309, endPoint y: 37, distance: 7.0
click at [314, 42] on input "search" at bounding box center [315, 39] width 46 height 9
type input "[PERSON_NAME]"
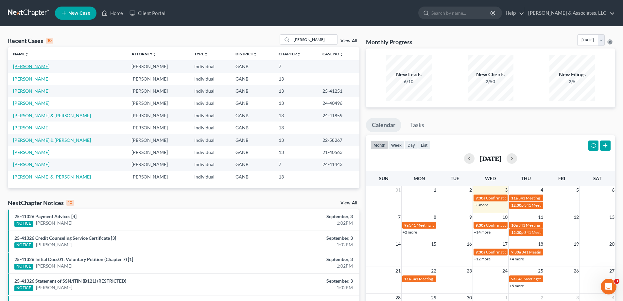
click at [24, 66] on link "[PERSON_NAME]" at bounding box center [31, 66] width 36 height 6
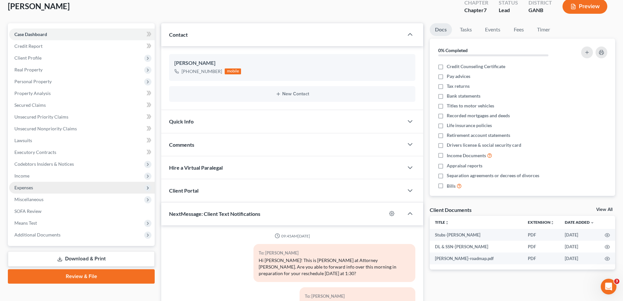
scroll to position [47, 0]
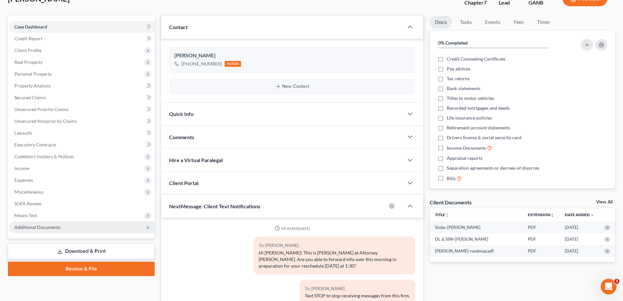
drag, startPoint x: 40, startPoint y: 226, endPoint x: 61, endPoint y: 228, distance: 21.1
click at [40, 226] on span "Additional Documents" at bounding box center [37, 227] width 46 height 6
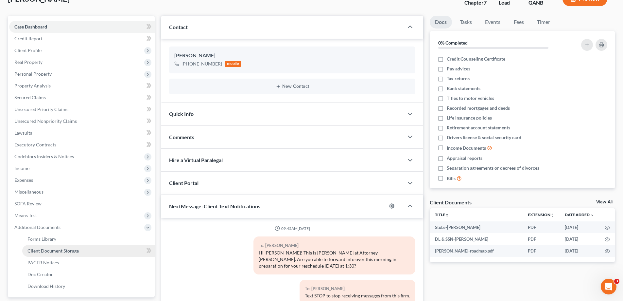
click at [36, 248] on span "Client Document Storage" at bounding box center [52, 251] width 51 height 6
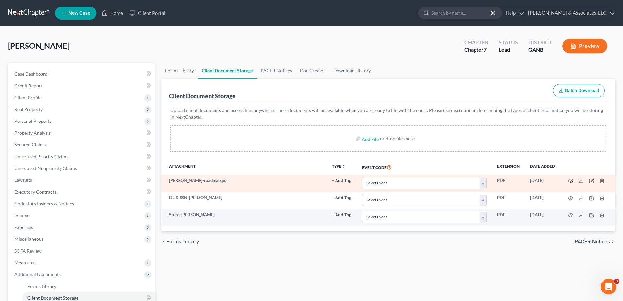
click at [571, 180] on icon "button" at bounding box center [570, 180] width 5 height 5
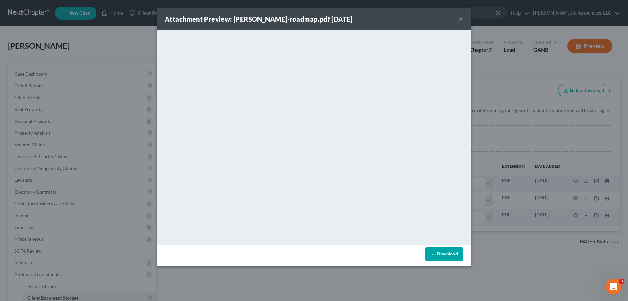
click at [461, 19] on button "×" at bounding box center [461, 19] width 5 height 8
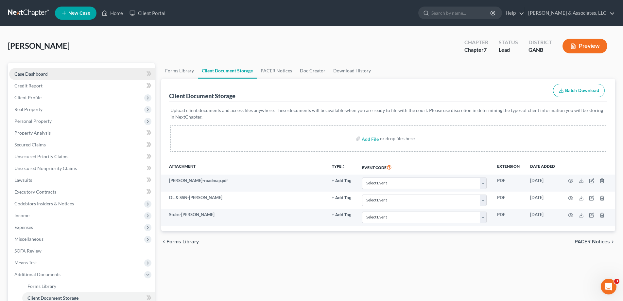
click at [38, 73] on span "Case Dashboard" at bounding box center [30, 74] width 33 height 6
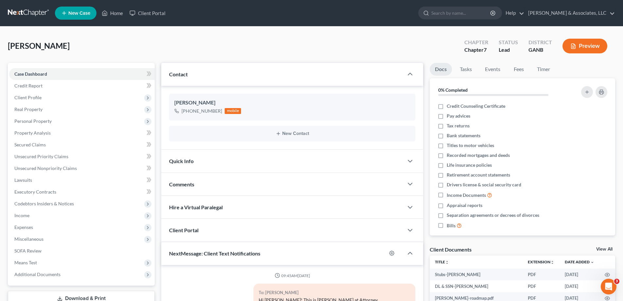
drag, startPoint x: 607, startPoint y: 32, endPoint x: 363, endPoint y: 2, distance: 245.2
click at [607, 31] on div "[PERSON_NAME] Upgraded Chapter Chapter 7 Status Lead District GANB Preview Peti…" at bounding box center [311, 209] width 623 height 366
click at [113, 13] on link "Home" at bounding box center [112, 13] width 28 height 12
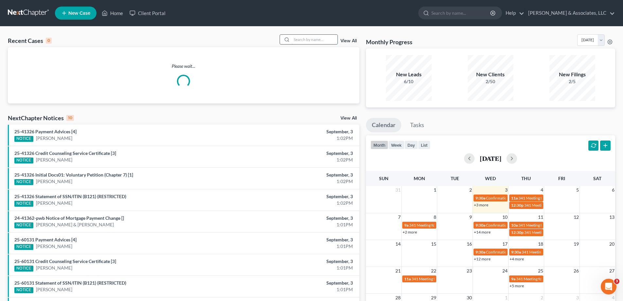
click at [306, 35] on input "search" at bounding box center [315, 39] width 46 height 9
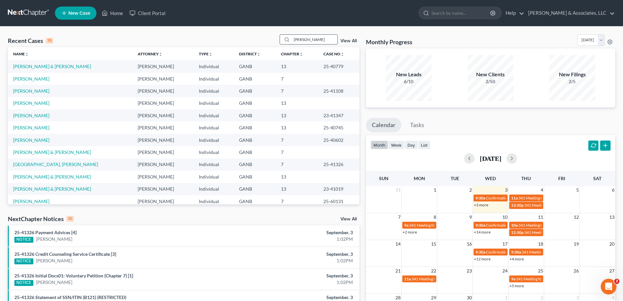
type input "[PERSON_NAME]"
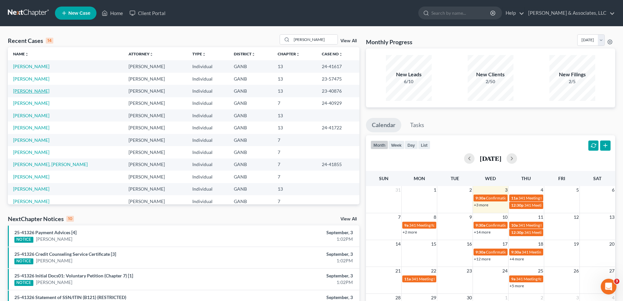
click at [26, 89] on link "[PERSON_NAME]" at bounding box center [31, 91] width 36 height 6
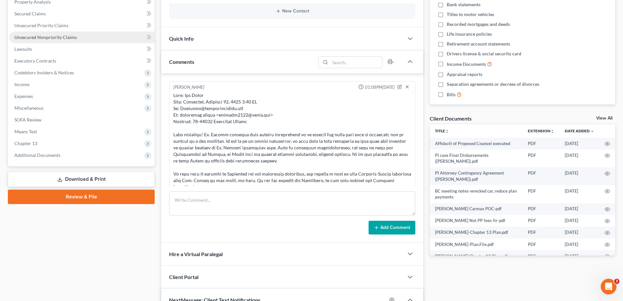
scroll to position [80, 0]
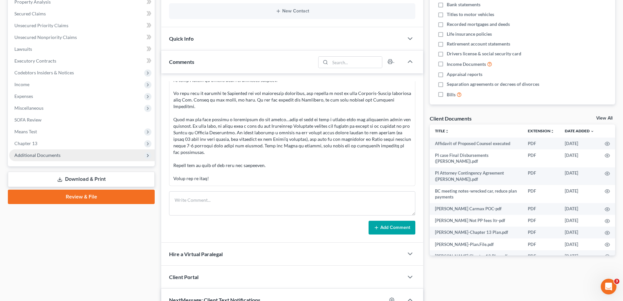
click at [43, 153] on span "Additional Documents" at bounding box center [37, 155] width 46 height 6
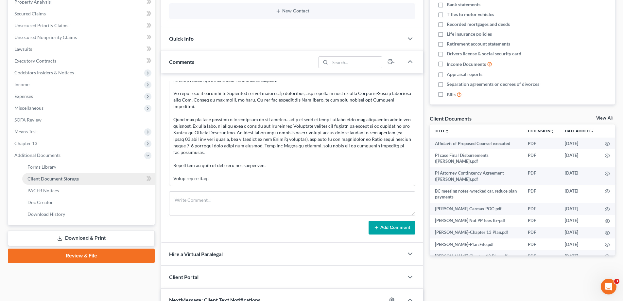
click at [40, 182] on link "Client Document Storage" at bounding box center [88, 179] width 132 height 12
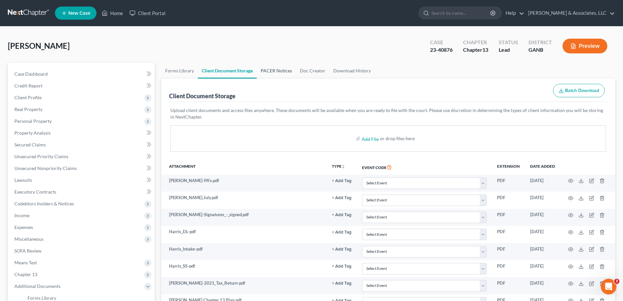
click at [272, 70] on link "PACER Notices" at bounding box center [276, 71] width 39 height 16
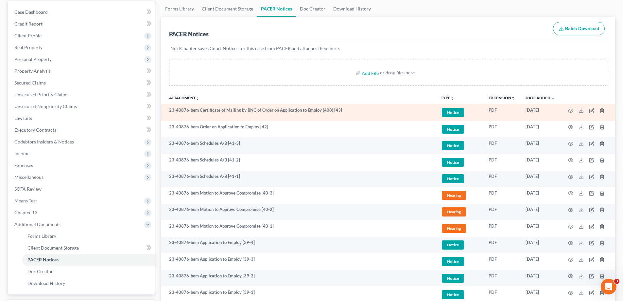
scroll to position [98, 0]
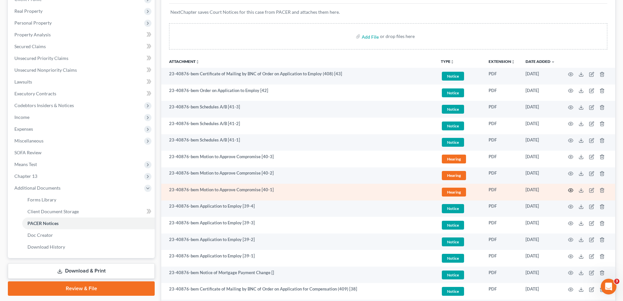
click at [571, 191] on circle "button" at bounding box center [570, 189] width 1 height 1
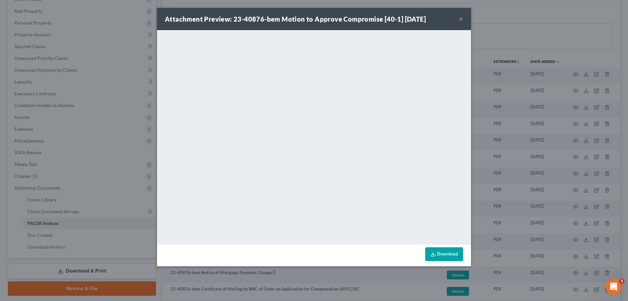
click at [459, 19] on button "×" at bounding box center [461, 19] width 5 height 8
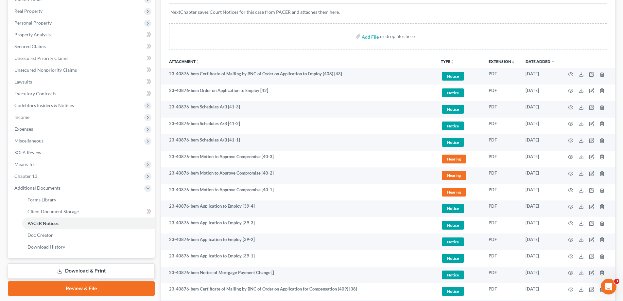
scroll to position [0, 0]
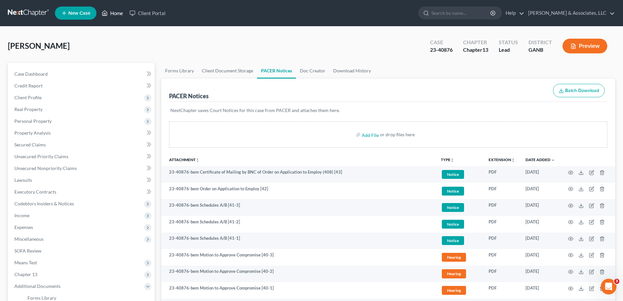
click at [109, 11] on link "Home" at bounding box center [112, 13] width 28 height 12
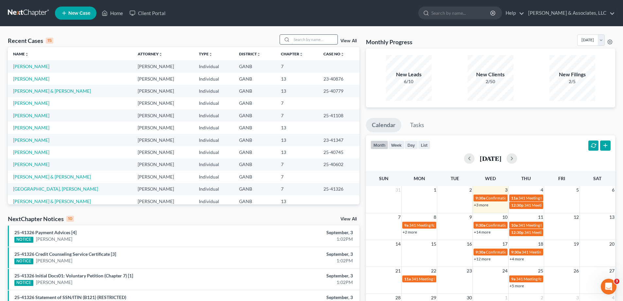
click at [300, 41] on input "search" at bounding box center [315, 39] width 46 height 9
click at [304, 37] on input "search" at bounding box center [315, 39] width 46 height 9
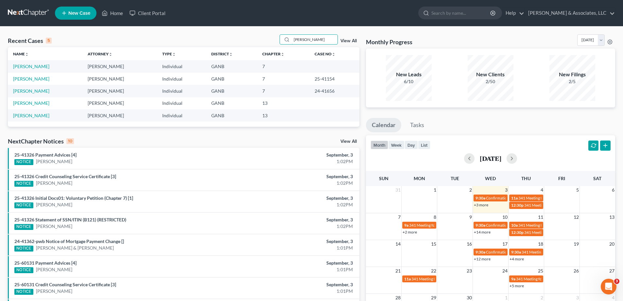
type input "[PERSON_NAME]"
click at [21, 67] on link "[PERSON_NAME]" at bounding box center [31, 66] width 36 height 6
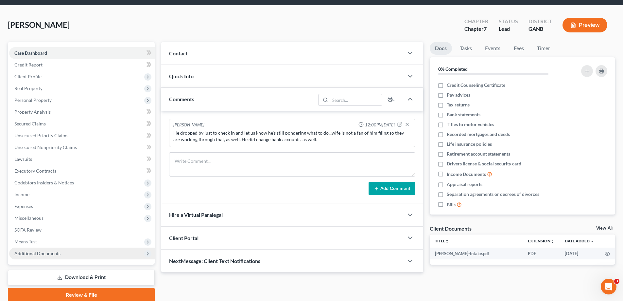
scroll to position [47, 0]
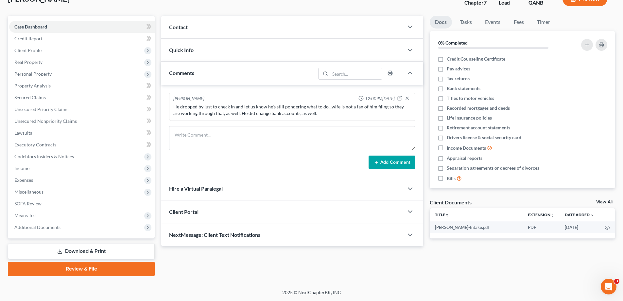
drag, startPoint x: 40, startPoint y: 227, endPoint x: 35, endPoint y: 249, distance: 23.0
click at [40, 227] on span "Additional Documents" at bounding box center [37, 227] width 46 height 6
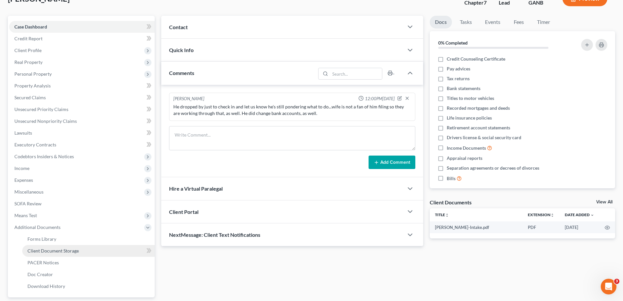
click at [34, 249] on span "Client Document Storage" at bounding box center [52, 251] width 51 height 6
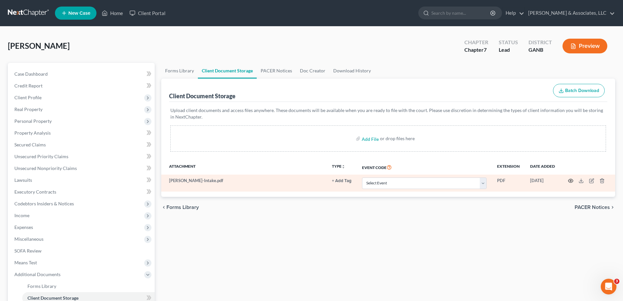
click at [571, 180] on circle "button" at bounding box center [570, 180] width 1 height 1
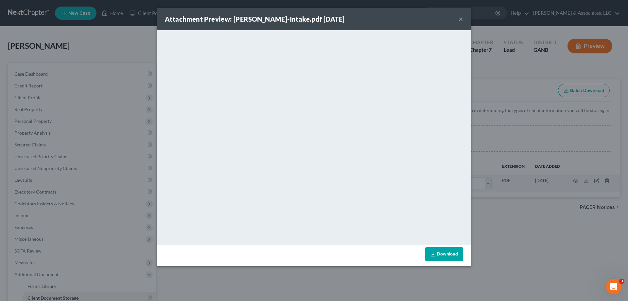
click at [460, 18] on button "×" at bounding box center [461, 19] width 5 height 8
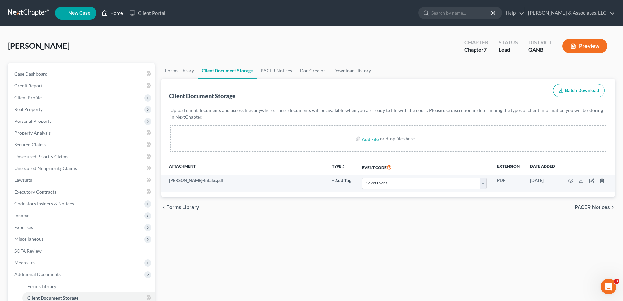
click at [115, 12] on link "Home" at bounding box center [112, 13] width 28 height 12
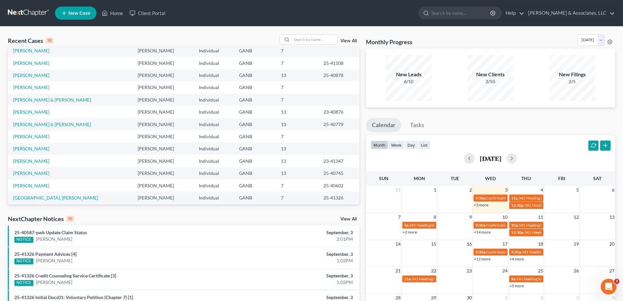
scroll to position [45, 0]
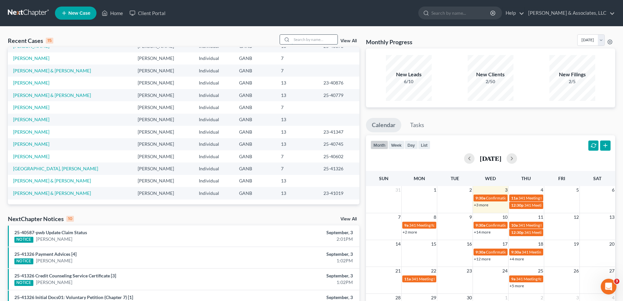
click at [308, 39] on input "search" at bounding box center [315, 39] width 46 height 9
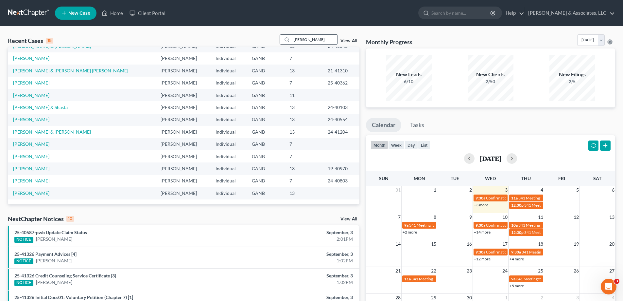
type input "[PERSON_NAME]"
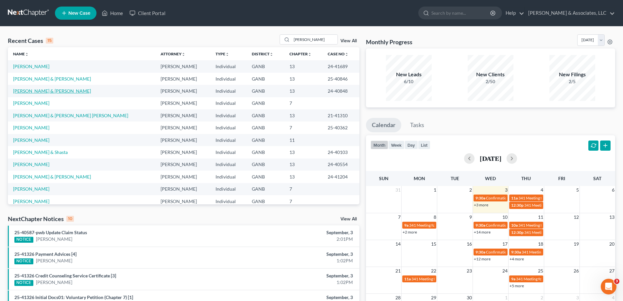
click at [27, 89] on link "[PERSON_NAME] & [PERSON_NAME]" at bounding box center [52, 91] width 78 height 6
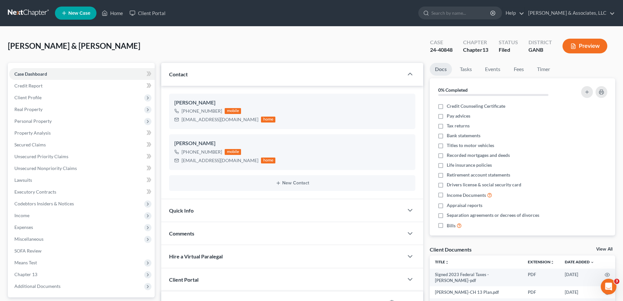
scroll to position [9, 0]
drag, startPoint x: 607, startPoint y: 25, endPoint x: 90, endPoint y: 16, distance: 517.3
click at [607, 25] on nav "Home New Case Client Portal [PERSON_NAME] & Associates, LLC [PERSON_NAME][EMAIL…" at bounding box center [311, 13] width 623 height 26
click at [120, 12] on link "Home" at bounding box center [112, 13] width 28 height 12
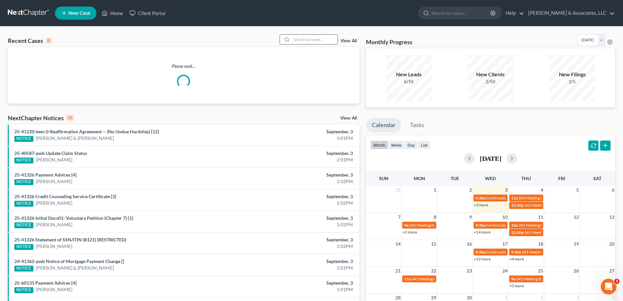
click at [306, 40] on input "search" at bounding box center [315, 39] width 46 height 9
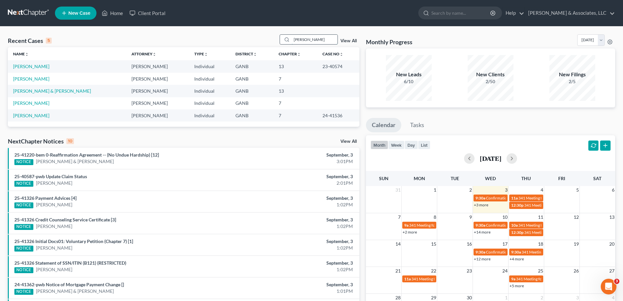
type input "[PERSON_NAME]"
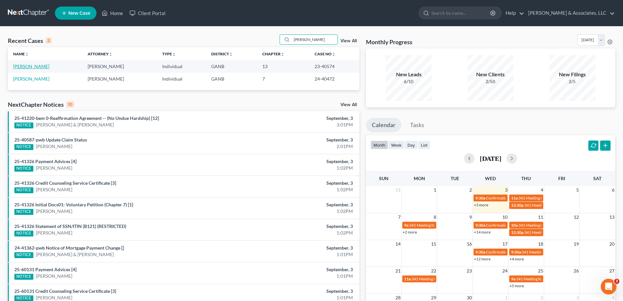
click at [27, 66] on link "[PERSON_NAME]" at bounding box center [31, 66] width 36 height 6
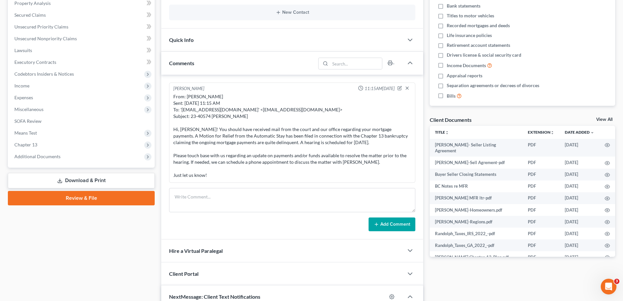
scroll to position [131, 0]
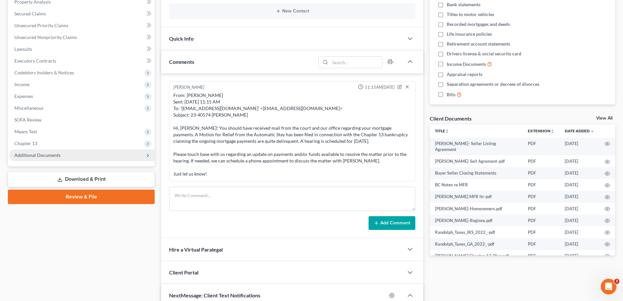
click at [37, 154] on span "Additional Documents" at bounding box center [37, 155] width 46 height 6
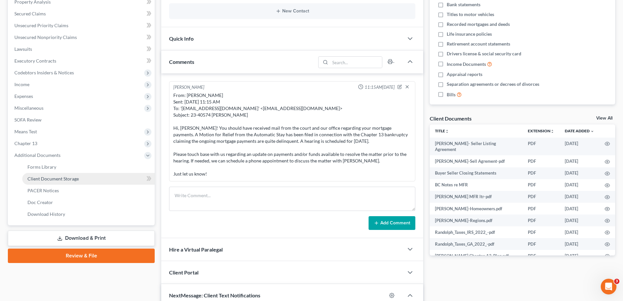
click at [35, 176] on span "Client Document Storage" at bounding box center [52, 179] width 51 height 6
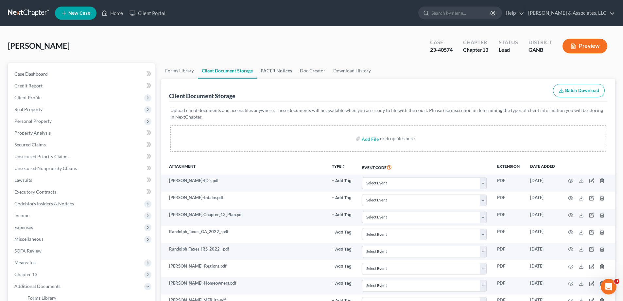
click at [276, 69] on link "PACER Notices" at bounding box center [276, 71] width 39 height 16
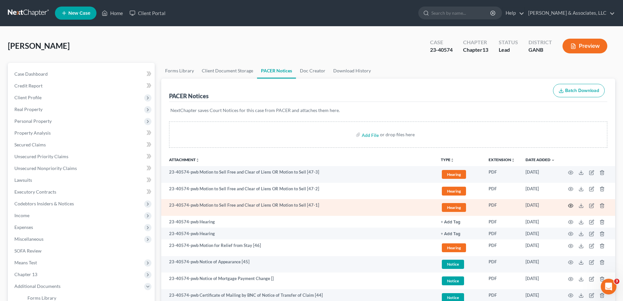
click at [569, 205] on icon "button" at bounding box center [570, 205] width 5 height 5
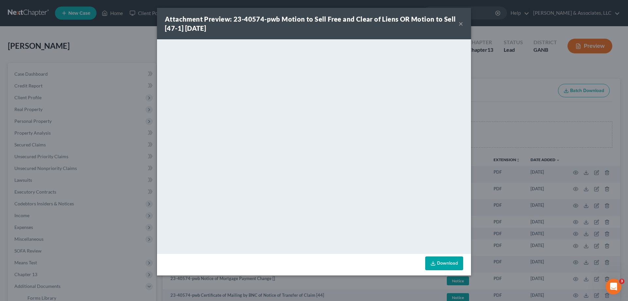
click at [461, 23] on button "×" at bounding box center [461, 24] width 5 height 8
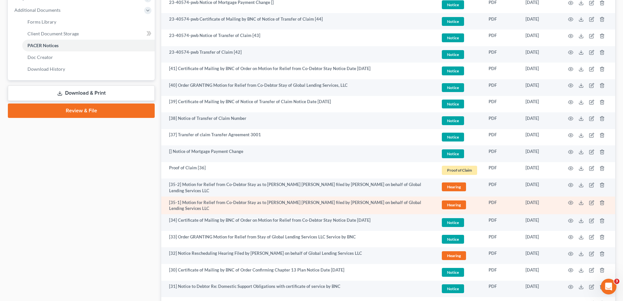
scroll to position [294, 0]
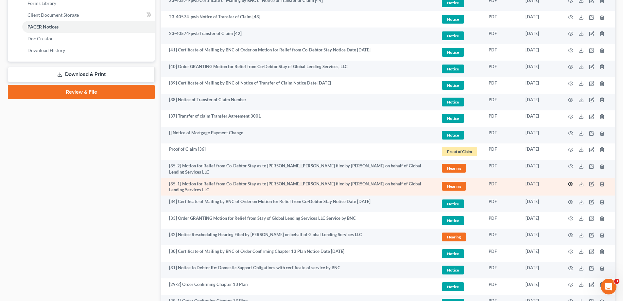
click at [571, 182] on icon "button" at bounding box center [570, 183] width 5 height 5
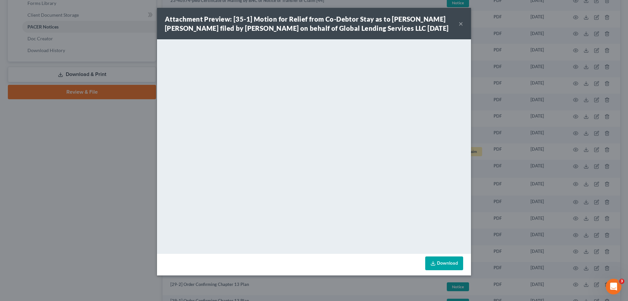
click at [462, 24] on button "×" at bounding box center [461, 24] width 5 height 8
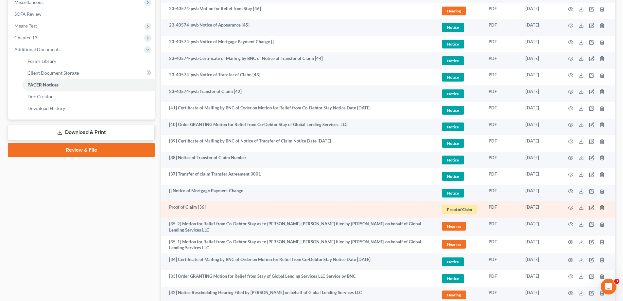
scroll to position [131, 0]
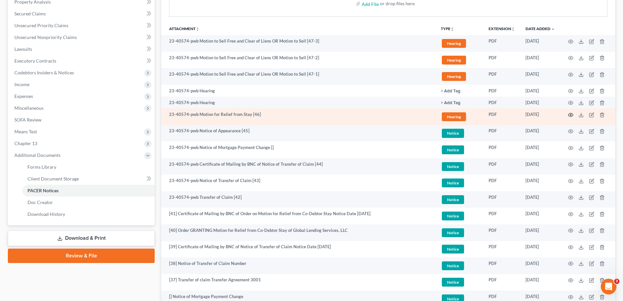
click at [570, 115] on icon "button" at bounding box center [570, 114] width 5 height 5
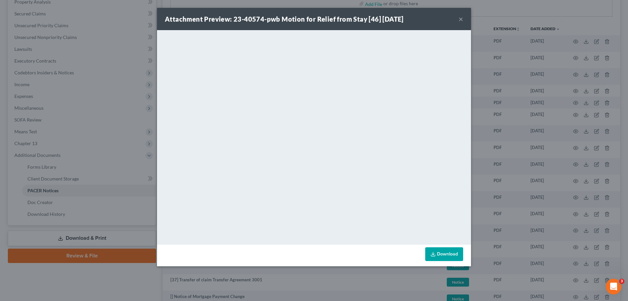
drag, startPoint x: 461, startPoint y: 18, endPoint x: 0, endPoint y: 43, distance: 461.2
click at [461, 18] on button "×" at bounding box center [461, 19] width 5 height 8
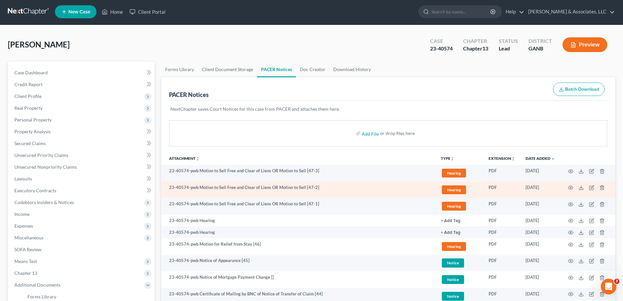
scroll to position [0, 0]
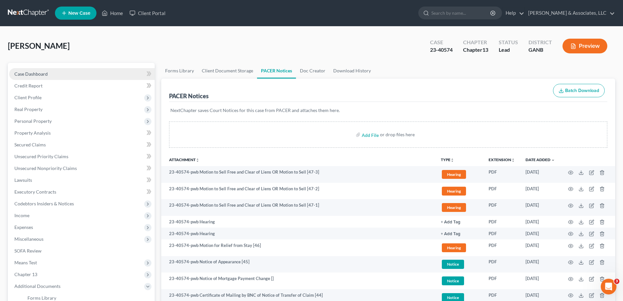
click at [19, 74] on span "Case Dashboard" at bounding box center [30, 74] width 33 height 6
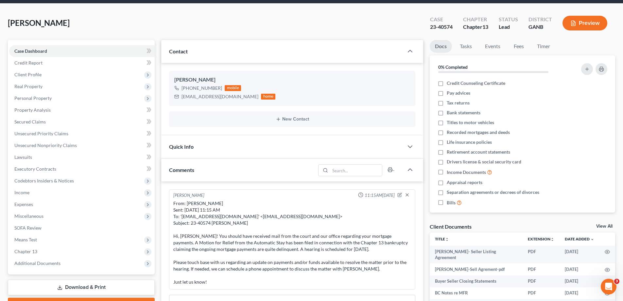
scroll to position [33, 0]
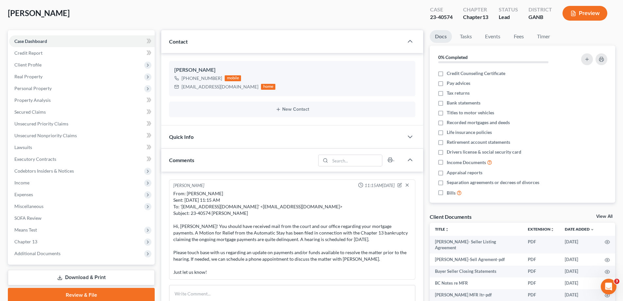
drag, startPoint x: 396, startPoint y: 10, endPoint x: 135, endPoint y: 9, distance: 260.4
click at [394, 10] on div "[PERSON_NAME] Upgraded Case 23-40574 Chapter Chapter 13 Status Lead District GA…" at bounding box center [311, 16] width 607 height 28
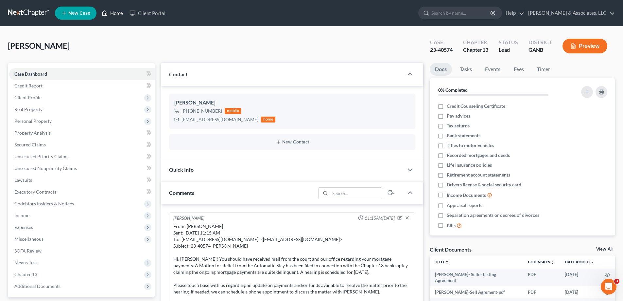
click at [117, 14] on link "Home" at bounding box center [112, 13] width 28 height 12
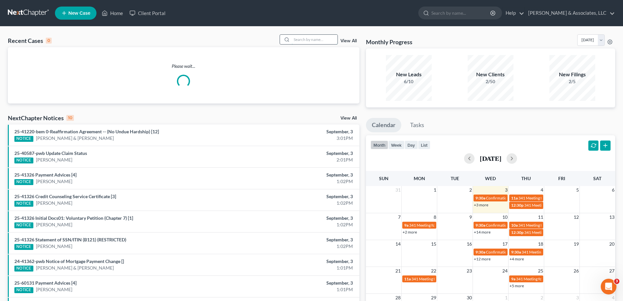
drag, startPoint x: 309, startPoint y: 42, endPoint x: 306, endPoint y: 42, distance: 3.6
click at [309, 41] on input "search" at bounding box center [315, 39] width 46 height 9
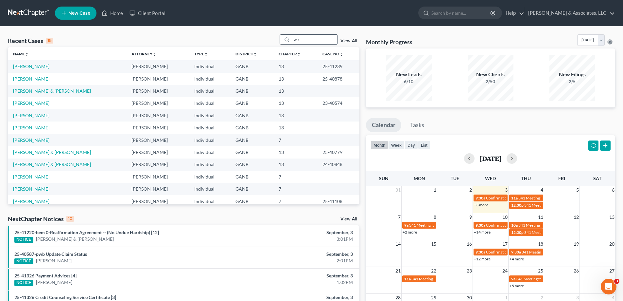
type input "wix"
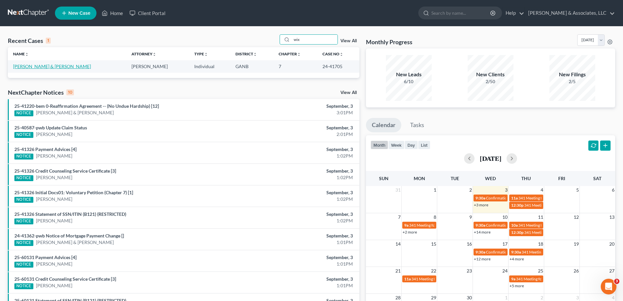
click at [42, 65] on link "[PERSON_NAME] & [PERSON_NAME]" at bounding box center [52, 66] width 78 height 6
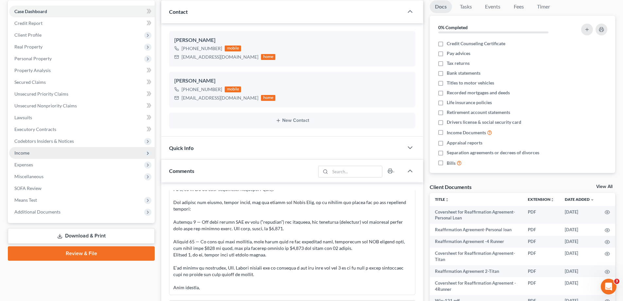
scroll to position [65, 0]
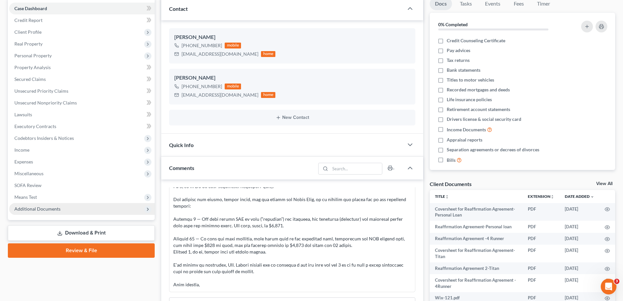
click at [24, 209] on span "Additional Documents" at bounding box center [37, 209] width 46 height 6
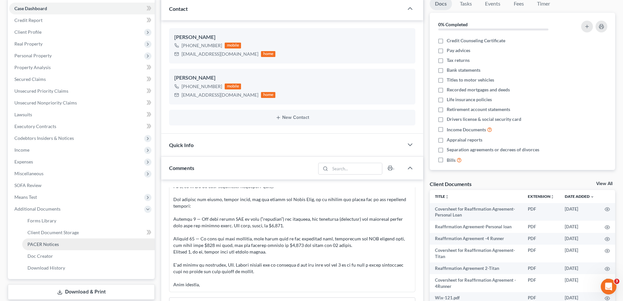
click at [37, 244] on span "PACER Notices" at bounding box center [42, 244] width 31 height 6
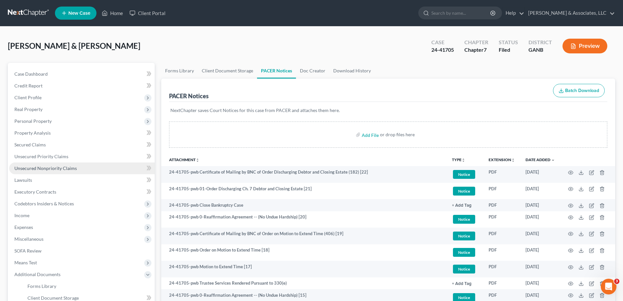
click at [23, 168] on span "Unsecured Nonpriority Claims" at bounding box center [45, 168] width 62 height 6
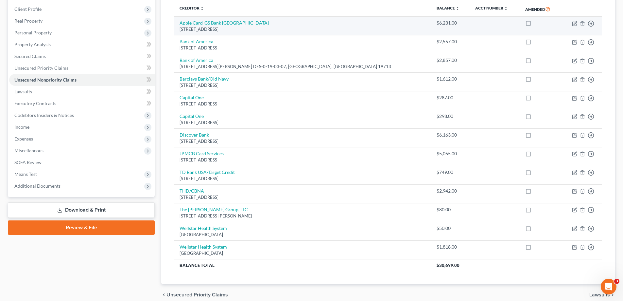
scroll to position [98, 0]
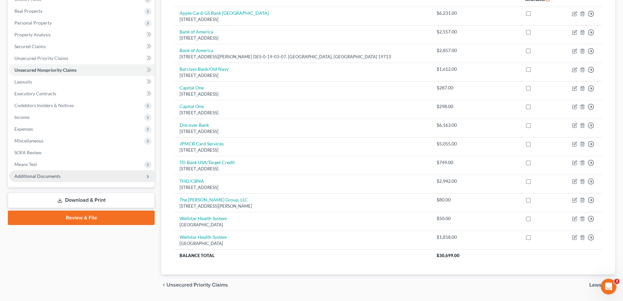
click at [40, 177] on span "Additional Documents" at bounding box center [37, 176] width 46 height 6
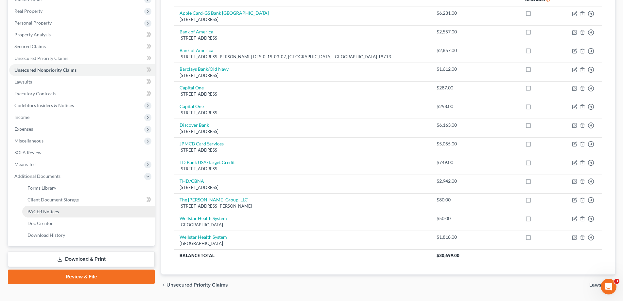
click at [47, 211] on span "PACER Notices" at bounding box center [42, 211] width 31 height 6
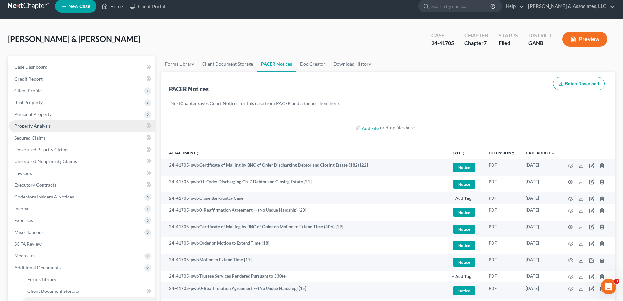
scroll to position [40, 0]
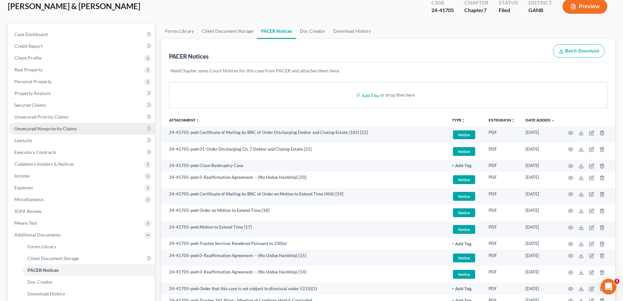
click at [26, 129] on span "Unsecured Nonpriority Claims" at bounding box center [45, 129] width 62 height 6
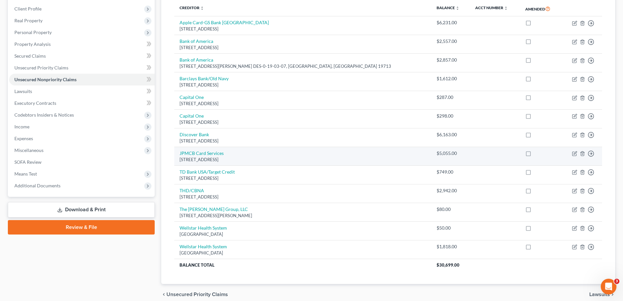
scroll to position [98, 0]
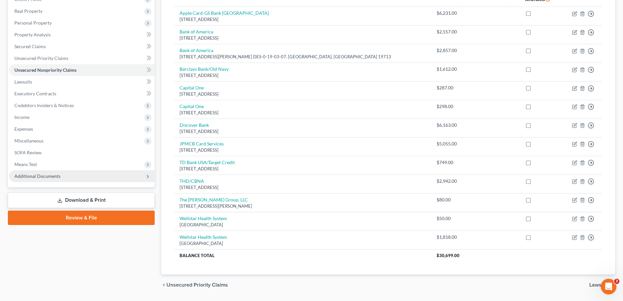
click at [54, 178] on span "Additional Documents" at bounding box center [37, 176] width 46 height 6
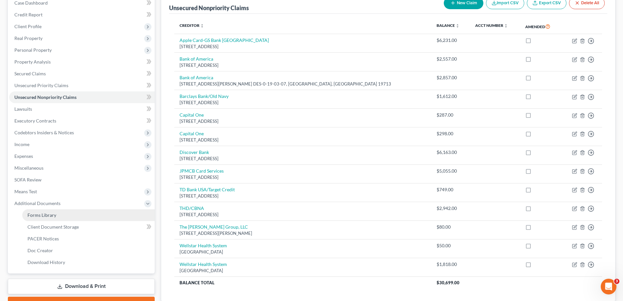
scroll to position [117, 0]
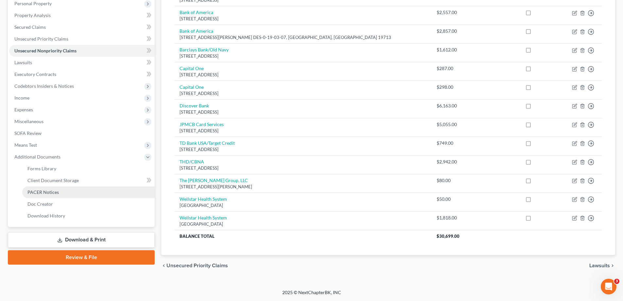
click at [51, 191] on span "PACER Notices" at bounding box center [42, 192] width 31 height 6
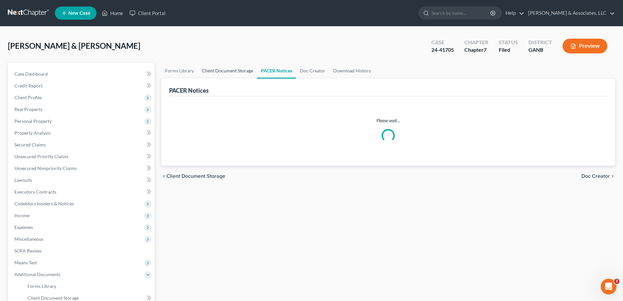
click at [220, 71] on link "Client Document Storage" at bounding box center [227, 71] width 59 height 16
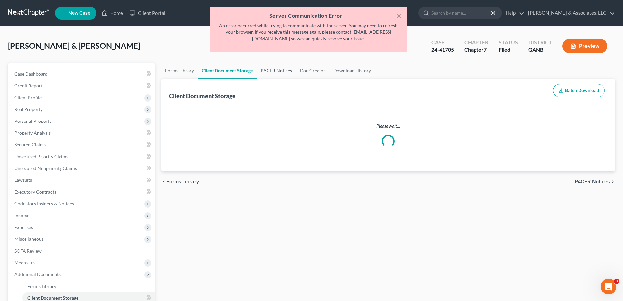
click at [272, 71] on link "PACER Notices" at bounding box center [276, 71] width 39 height 16
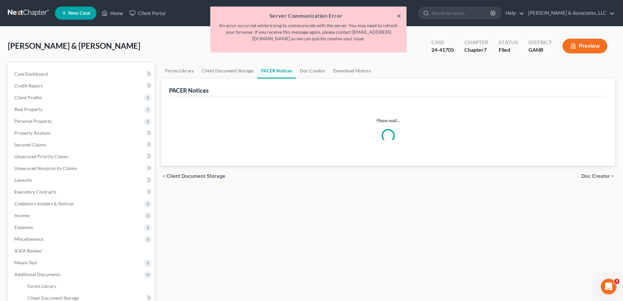
click at [398, 15] on button "×" at bounding box center [399, 16] width 5 height 8
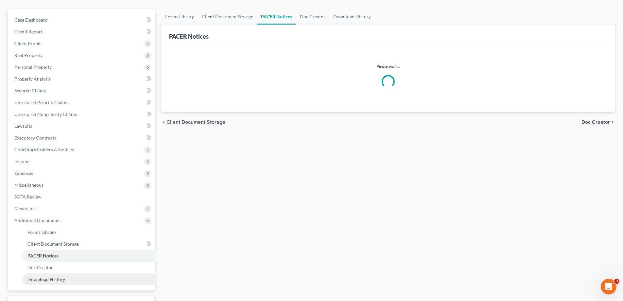
scroll to position [106, 0]
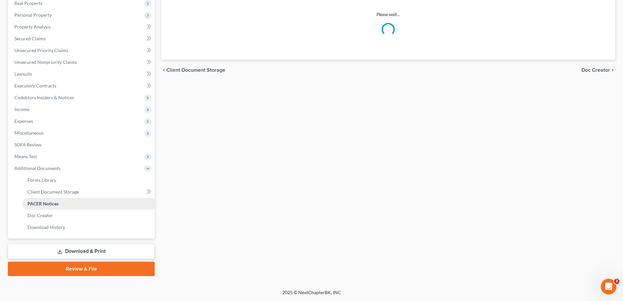
click at [45, 203] on span "PACER Notices" at bounding box center [42, 204] width 31 height 6
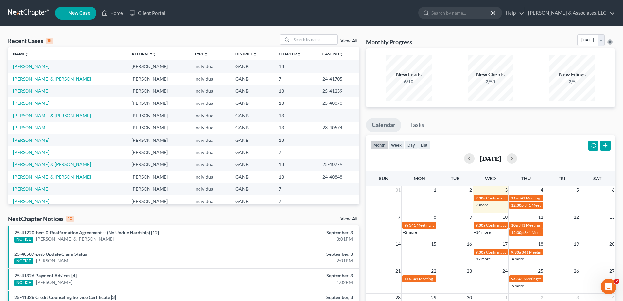
click at [28, 79] on link "[PERSON_NAME] & [PERSON_NAME]" at bounding box center [52, 79] width 78 height 6
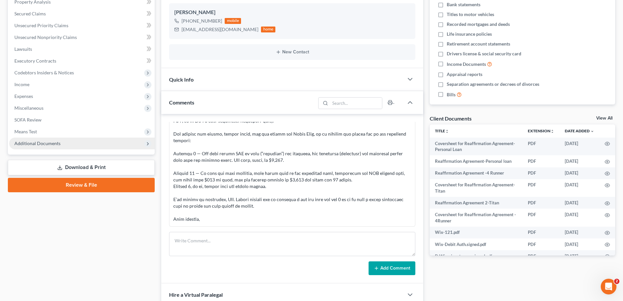
scroll to position [76, 0]
click at [47, 141] on span "Additional Documents" at bounding box center [37, 143] width 46 height 6
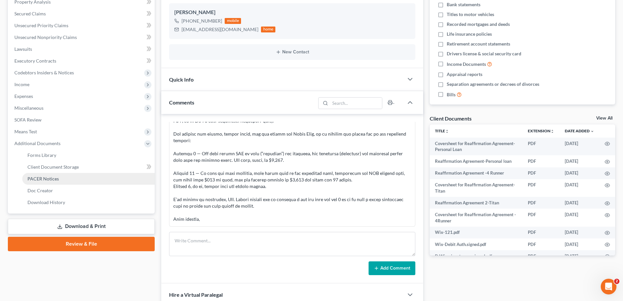
click at [50, 177] on span "PACER Notices" at bounding box center [42, 179] width 31 height 6
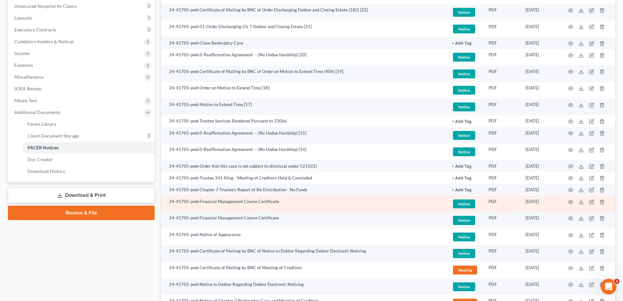
scroll to position [72, 0]
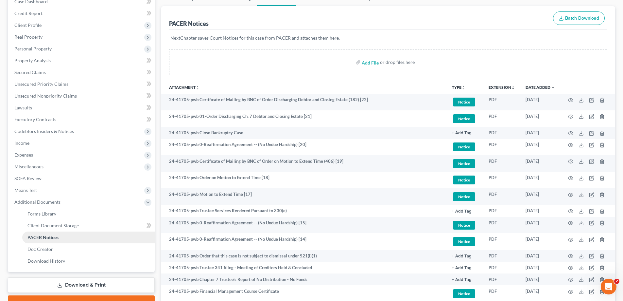
click at [49, 237] on span "PACER Notices" at bounding box center [42, 237] width 31 height 6
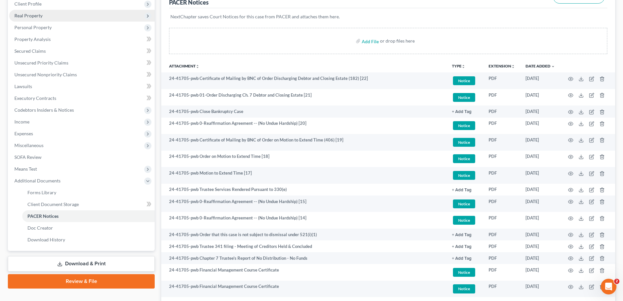
scroll to position [7, 0]
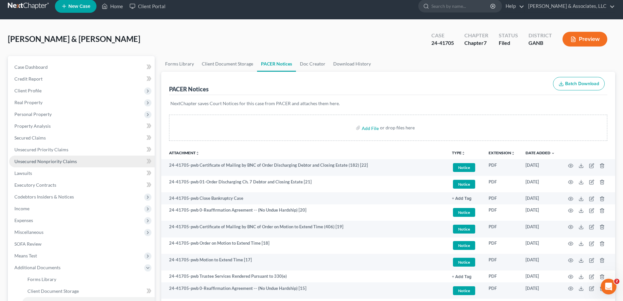
click at [18, 162] on span "Unsecured Nonpriority Claims" at bounding box center [45, 161] width 62 height 6
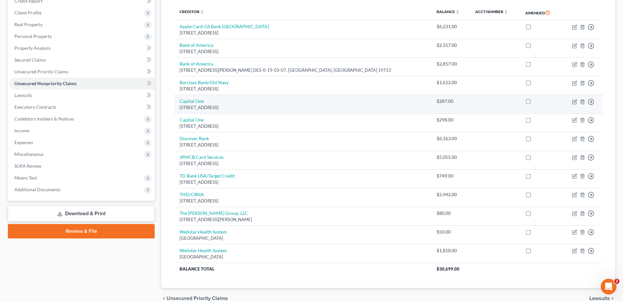
scroll to position [117, 0]
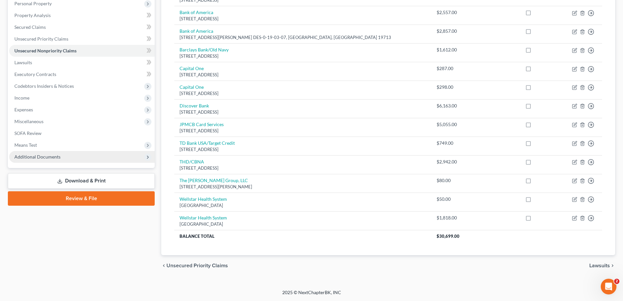
click at [51, 156] on span "Additional Documents" at bounding box center [37, 157] width 46 height 6
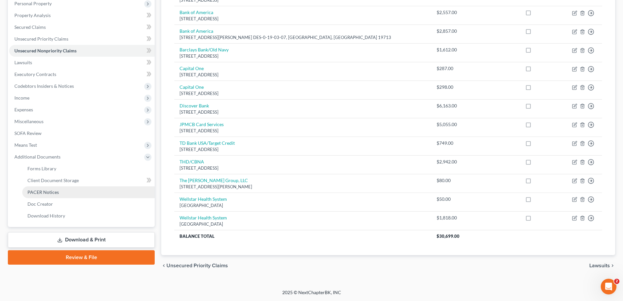
click at [46, 191] on span "PACER Notices" at bounding box center [42, 192] width 31 height 6
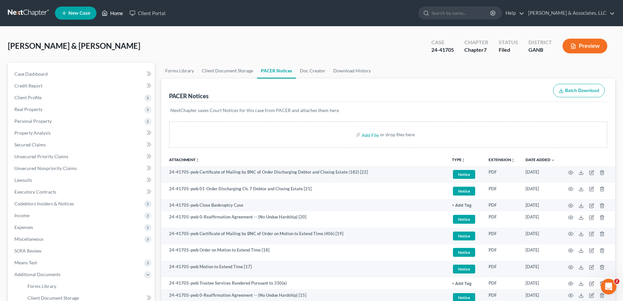
click at [116, 12] on link "Home" at bounding box center [112, 13] width 28 height 12
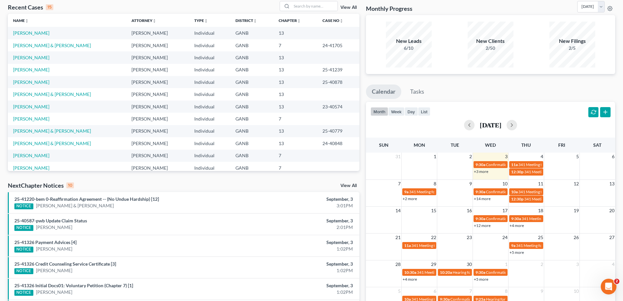
scroll to position [33, 0]
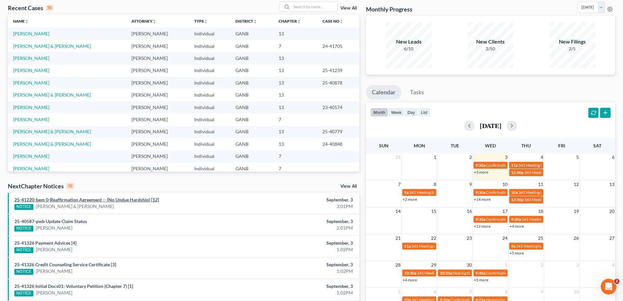
click at [53, 199] on link "25-41220-bem 0-Reaffirmation Agreement -- (No Undue Hardship) [12]" at bounding box center [86, 200] width 145 height 6
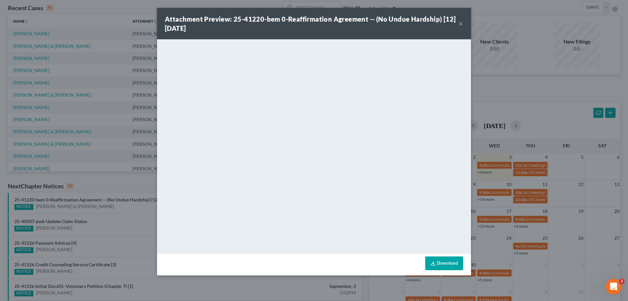
click at [461, 24] on button "×" at bounding box center [461, 24] width 5 height 8
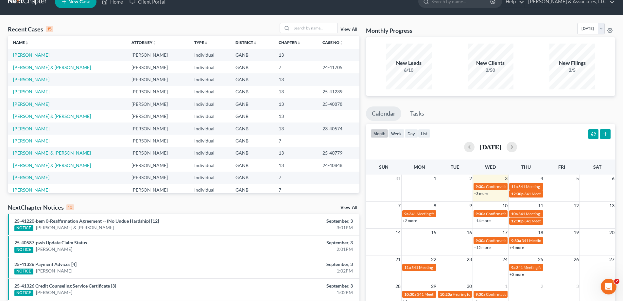
scroll to position [0, 0]
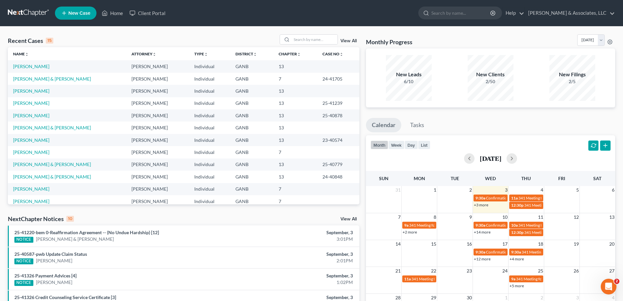
click at [350, 219] on link "View All" at bounding box center [349, 219] width 16 height 5
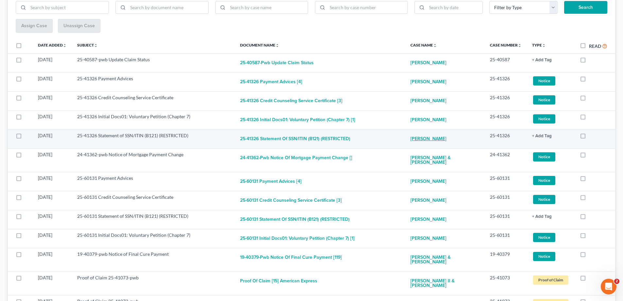
scroll to position [98, 0]
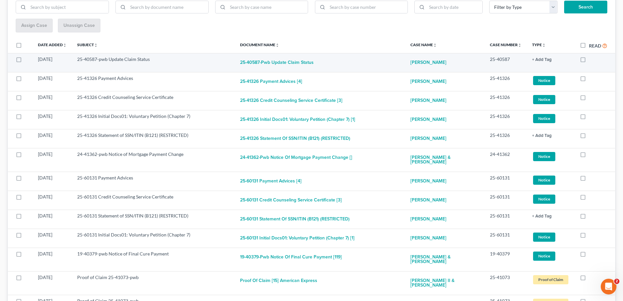
click at [589, 61] on label at bounding box center [589, 61] width 0 height 0
click at [592, 60] on input "checkbox" at bounding box center [594, 58] width 4 height 4
checkbox input "true"
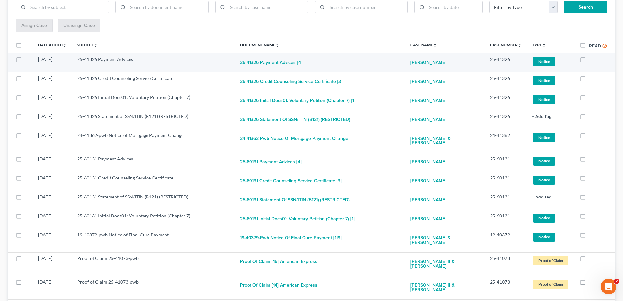
click at [589, 61] on label at bounding box center [589, 61] width 0 height 0
click at [592, 59] on input "checkbox" at bounding box center [594, 58] width 4 height 4
checkbox input "true"
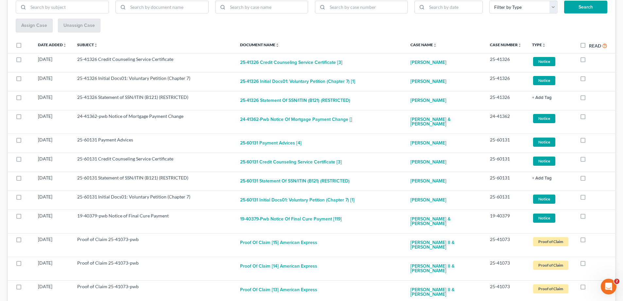
click at [589, 61] on label at bounding box center [589, 61] width 0 height 0
click at [592, 59] on input "checkbox" at bounding box center [594, 58] width 4 height 4
checkbox input "true"
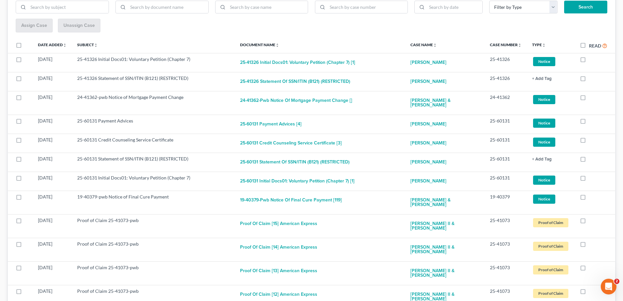
click at [589, 61] on label at bounding box center [589, 61] width 0 height 0
click at [592, 59] on input "checkbox" at bounding box center [594, 58] width 4 height 4
checkbox input "true"
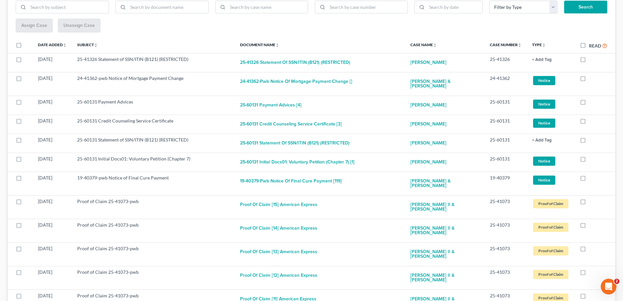
click at [589, 61] on label at bounding box center [589, 61] width 0 height 0
click at [592, 59] on input "checkbox" at bounding box center [594, 58] width 4 height 4
checkbox input "true"
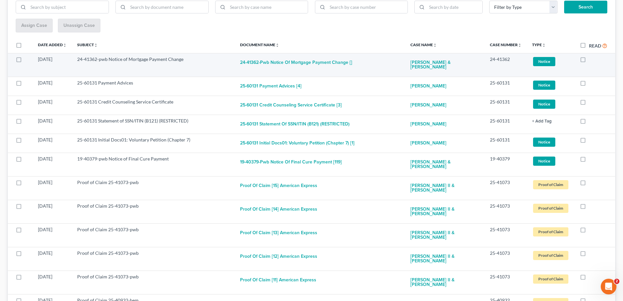
click at [589, 61] on label at bounding box center [589, 61] width 0 height 0
click at [592, 59] on input "checkbox" at bounding box center [594, 58] width 4 height 4
checkbox input "true"
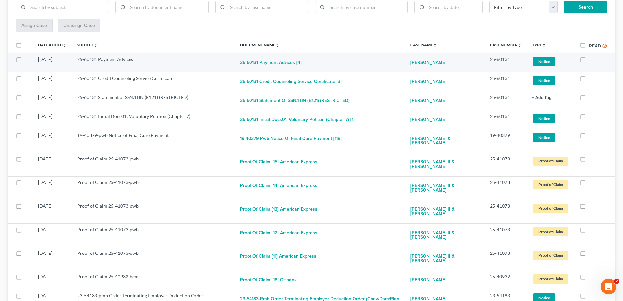
click at [589, 61] on label at bounding box center [589, 61] width 0 height 0
click at [592, 60] on input "checkbox" at bounding box center [594, 58] width 4 height 4
checkbox input "true"
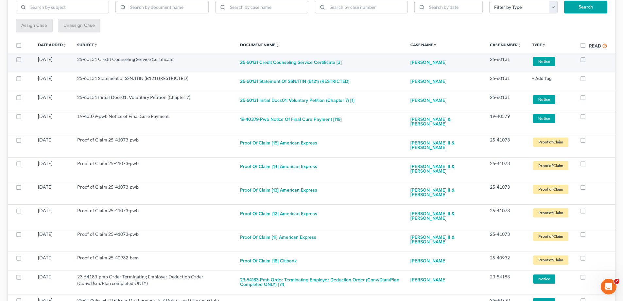
click at [589, 61] on label at bounding box center [589, 61] width 0 height 0
click at [592, 58] on input "checkbox" at bounding box center [594, 58] width 4 height 4
checkbox input "true"
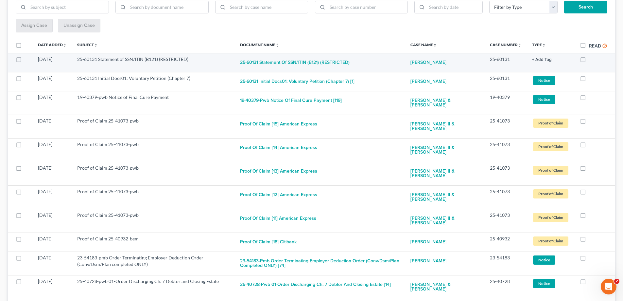
click at [589, 61] on label at bounding box center [589, 61] width 0 height 0
click at [592, 60] on input "checkbox" at bounding box center [594, 58] width 4 height 4
checkbox input "true"
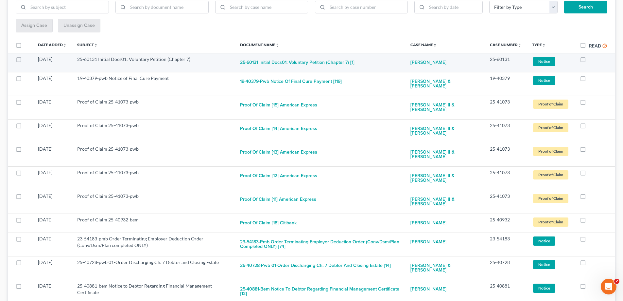
click at [589, 61] on label at bounding box center [589, 61] width 0 height 0
click at [592, 60] on input "checkbox" at bounding box center [594, 58] width 4 height 4
checkbox input "true"
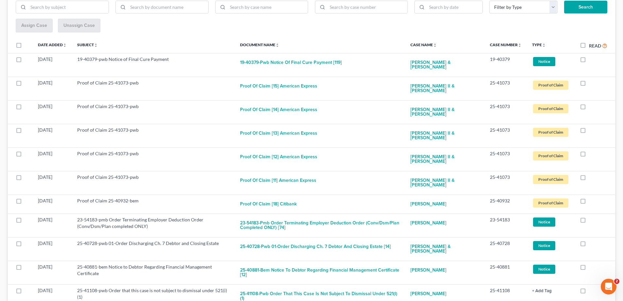
click at [589, 61] on label at bounding box center [589, 61] width 0 height 0
click at [592, 60] on input "checkbox" at bounding box center [594, 58] width 4 height 4
checkbox input "true"
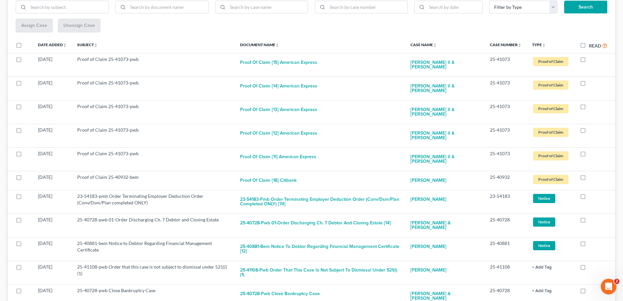
click at [589, 61] on label at bounding box center [589, 61] width 0 height 0
click at [592, 60] on input "checkbox" at bounding box center [594, 58] width 4 height 4
checkbox input "true"
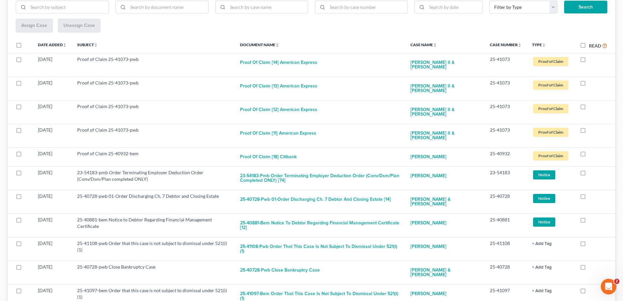
click at [589, 61] on label at bounding box center [589, 61] width 0 height 0
click at [592, 60] on input "checkbox" at bounding box center [594, 58] width 4 height 4
checkbox input "true"
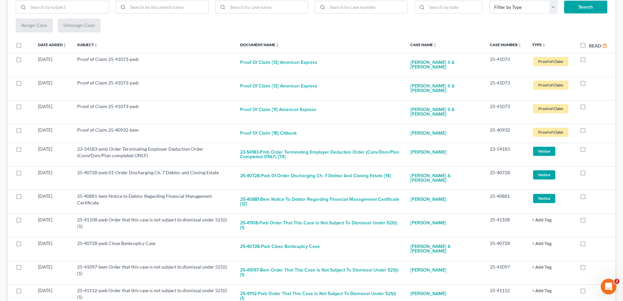
click at [589, 61] on label at bounding box center [589, 61] width 0 height 0
click at [592, 60] on input "checkbox" at bounding box center [594, 58] width 4 height 4
checkbox input "true"
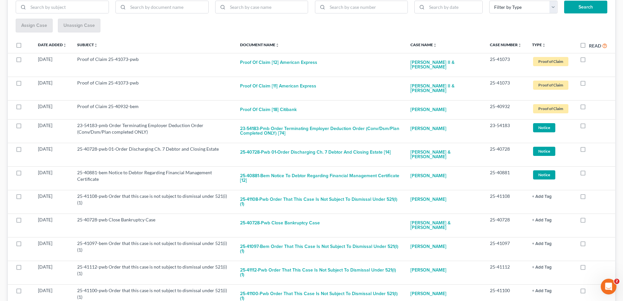
click at [589, 61] on label at bounding box center [589, 61] width 0 height 0
click at [592, 60] on input "checkbox" at bounding box center [594, 58] width 4 height 4
checkbox input "true"
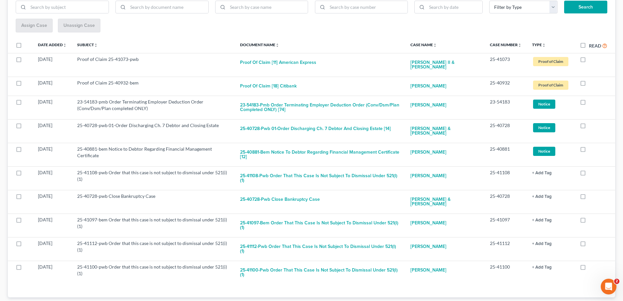
click at [589, 61] on label at bounding box center [589, 61] width 0 height 0
click at [592, 60] on input "checkbox" at bounding box center [594, 58] width 4 height 4
checkbox input "true"
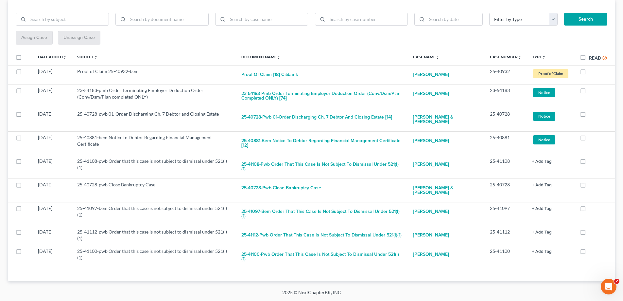
scroll to position [91, 0]
click at [582, 60] on th "Read Read" at bounding box center [595, 57] width 41 height 15
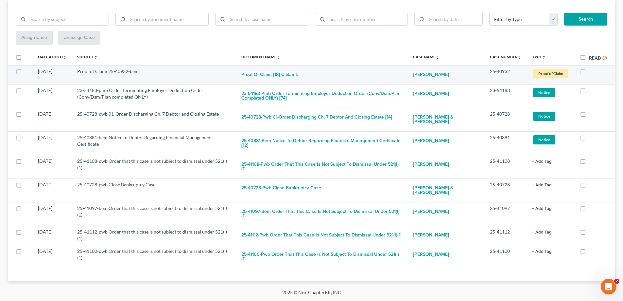
click at [589, 73] on label at bounding box center [589, 73] width 0 height 0
click at [592, 68] on input "checkbox" at bounding box center [594, 70] width 4 height 4
checkbox input "true"
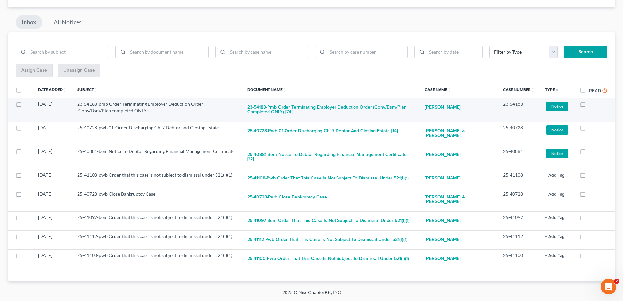
click at [589, 106] on label at bounding box center [589, 106] width 0 height 0
click at [592, 101] on input "checkbox" at bounding box center [594, 103] width 4 height 4
checkbox input "true"
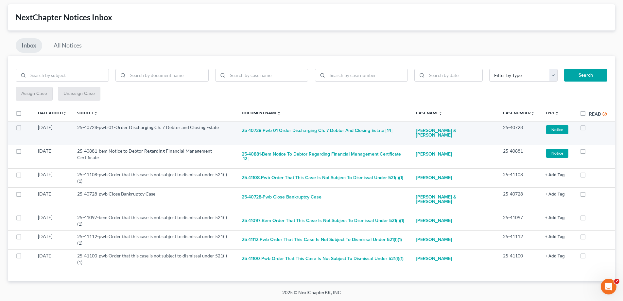
scroll to position [48, 0]
click at [589, 129] on label at bounding box center [589, 129] width 0 height 0
click at [592, 124] on input "checkbox" at bounding box center [594, 126] width 4 height 4
checkbox input "true"
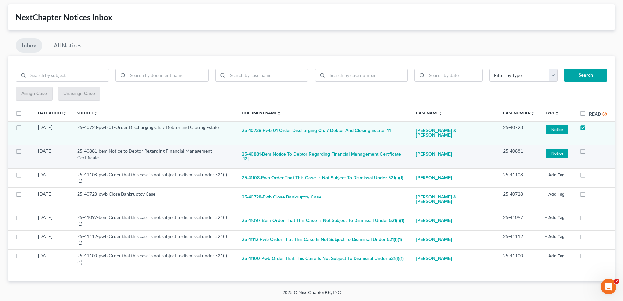
scroll to position [25, 0]
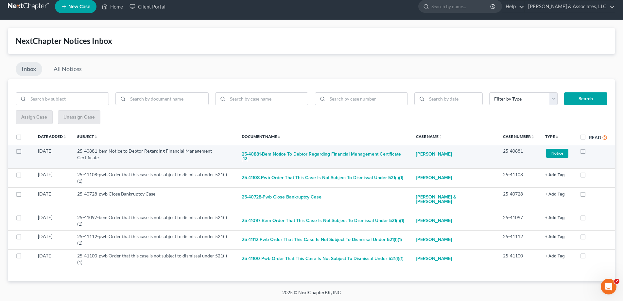
click at [589, 152] on label at bounding box center [589, 152] width 0 height 0
click at [592, 148] on input "checkbox" at bounding box center [594, 150] width 4 height 4
checkbox input "true"
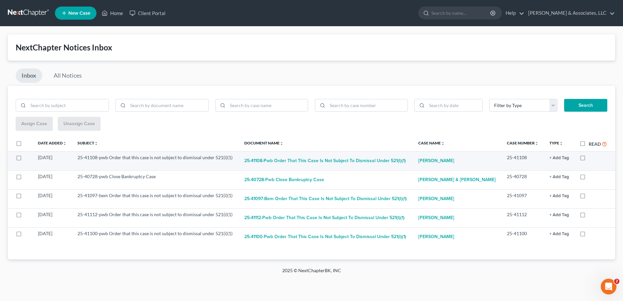
scroll to position [1, 0]
click at [589, 159] on label at bounding box center [589, 159] width 0 height 0
click at [591, 157] on input "checkbox" at bounding box center [593, 156] width 4 height 4
checkbox input "true"
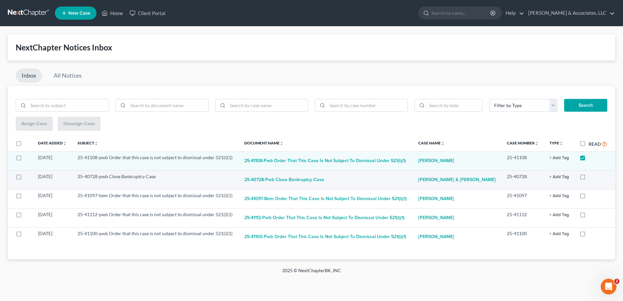
scroll to position [0, 0]
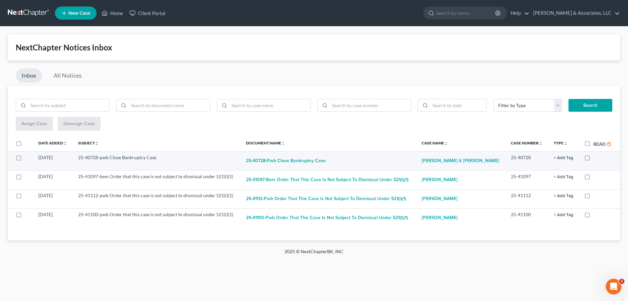
click at [593, 159] on label at bounding box center [593, 159] width 0 height 0
click at [596, 158] on input "checkbox" at bounding box center [598, 156] width 4 height 4
checkbox input "true"
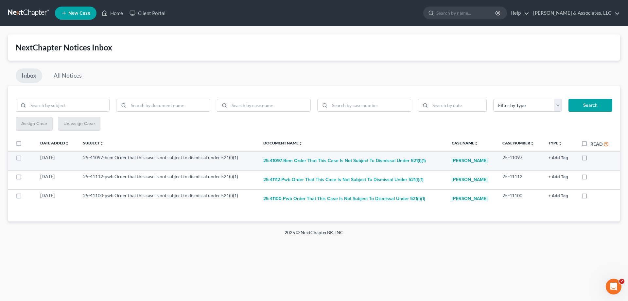
click at [590, 159] on label at bounding box center [590, 159] width 0 height 0
click at [593, 158] on input "checkbox" at bounding box center [595, 156] width 4 height 4
checkbox input "true"
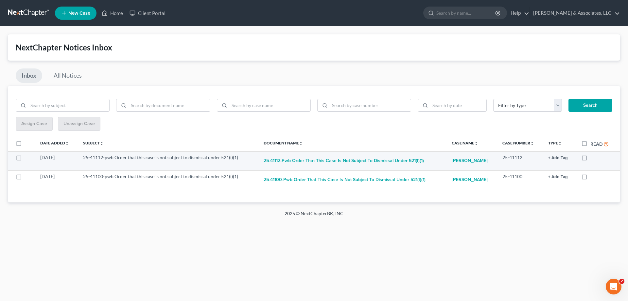
click at [590, 159] on label at bounding box center [590, 159] width 0 height 0
click at [593, 157] on input "checkbox" at bounding box center [595, 156] width 4 height 4
checkbox input "true"
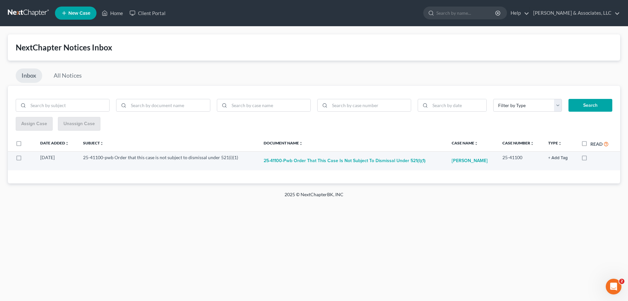
click at [590, 159] on label at bounding box center [590, 159] width 0 height 0
click at [593, 157] on input "checkbox" at bounding box center [595, 156] width 4 height 4
checkbox input "true"
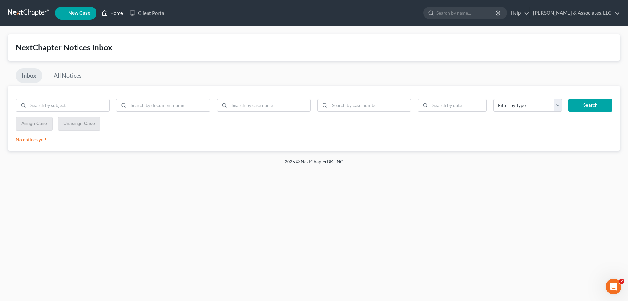
click at [113, 10] on link "Home" at bounding box center [112, 13] width 28 height 12
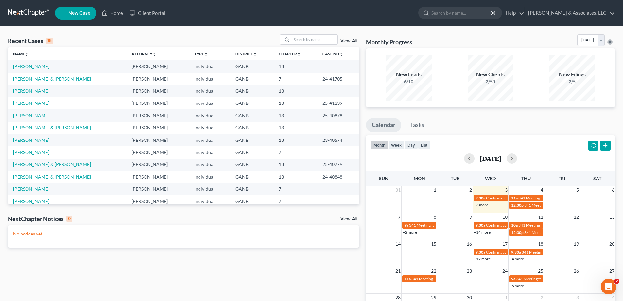
drag, startPoint x: 241, startPoint y: 8, endPoint x: 244, endPoint y: 10, distance: 3.9
click at [242, 8] on ul "New Case Home Client Portal - No Result - See all results Or Press Enter... Hel…" at bounding box center [335, 13] width 560 height 17
